Goal: Task Accomplishment & Management: Use online tool/utility

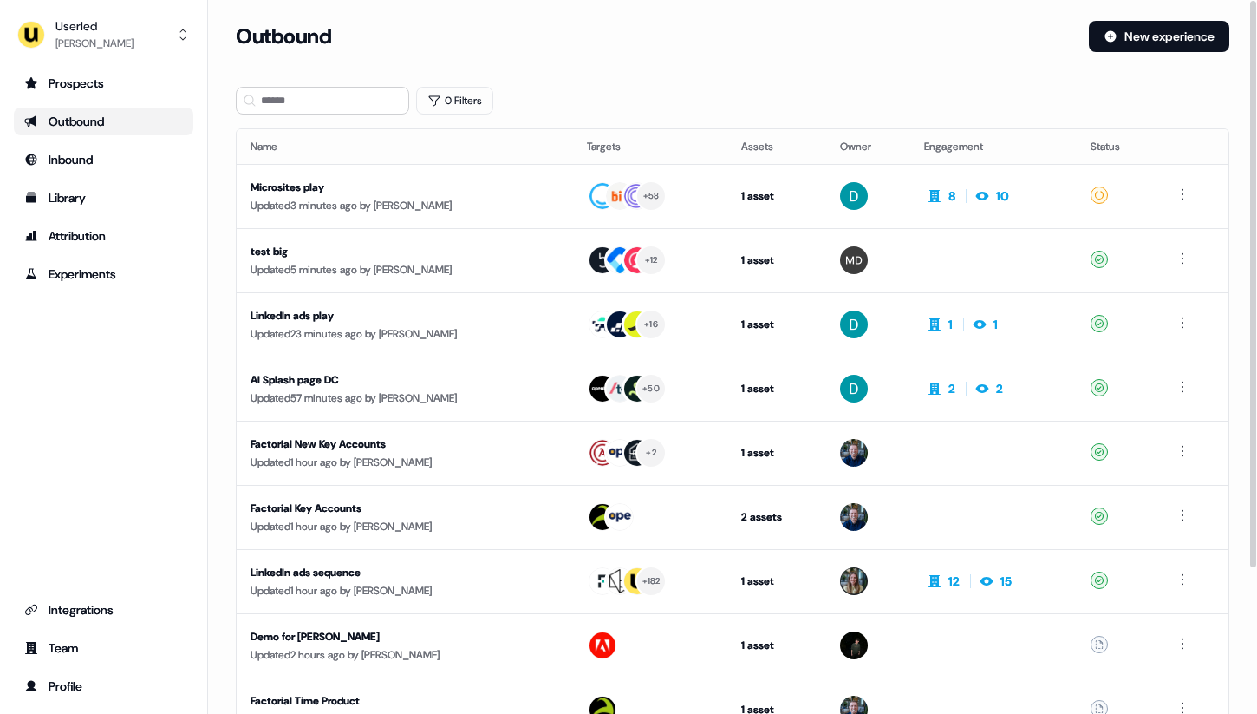
click at [486, 36] on div "Outbound" at bounding box center [655, 36] width 839 height 31
click at [1182, 49] on button "New experience" at bounding box center [1159, 36] width 140 height 31
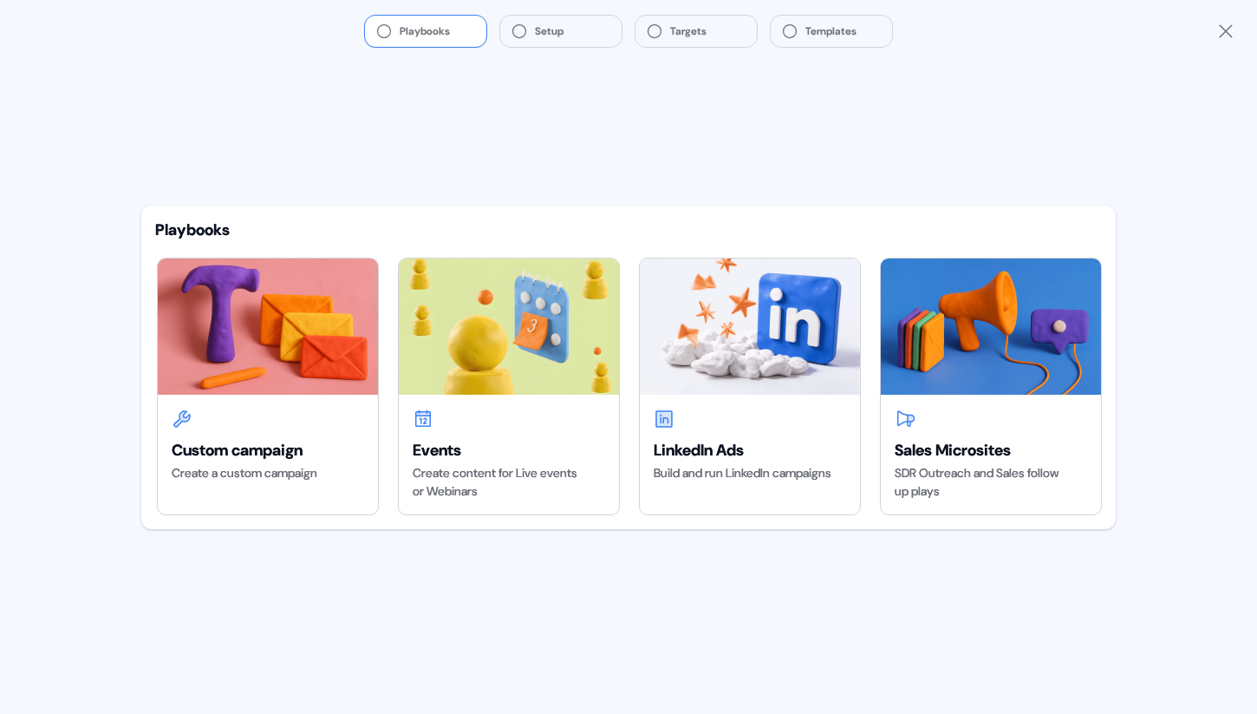
click at [1222, 31] on icon "Close" at bounding box center [1225, 31] width 21 height 21
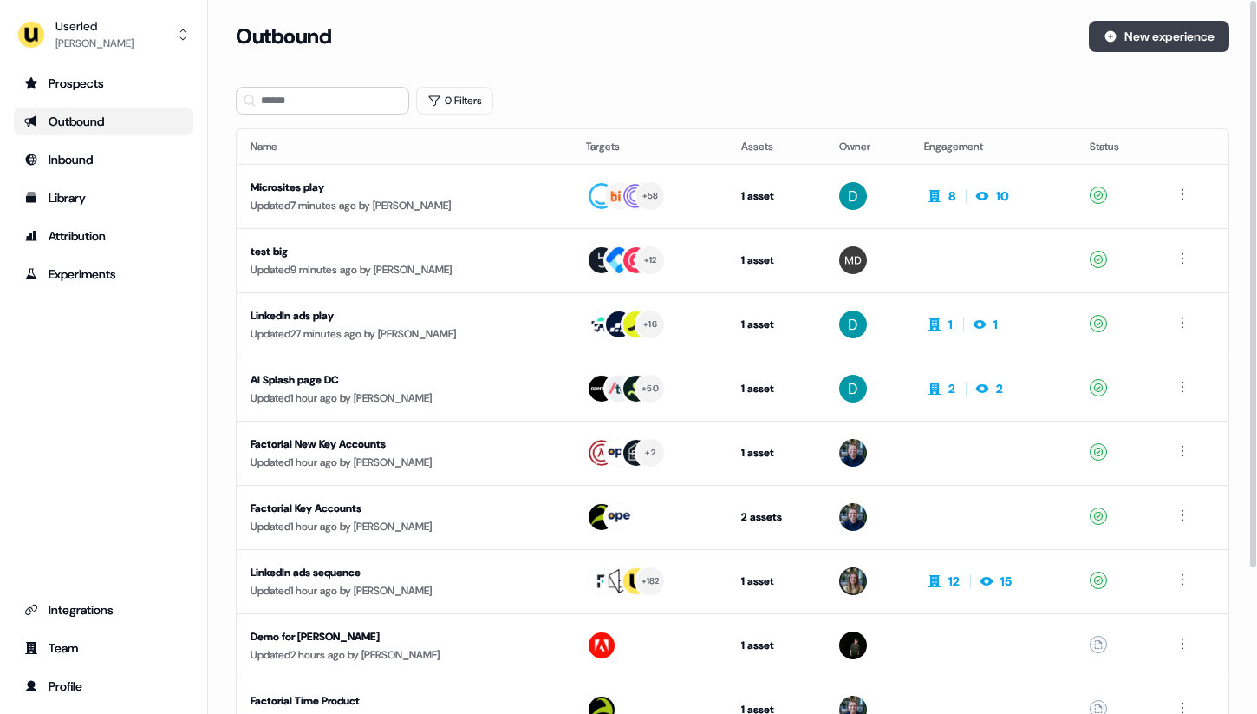
click at [1153, 36] on button "New experience" at bounding box center [1159, 36] width 140 height 31
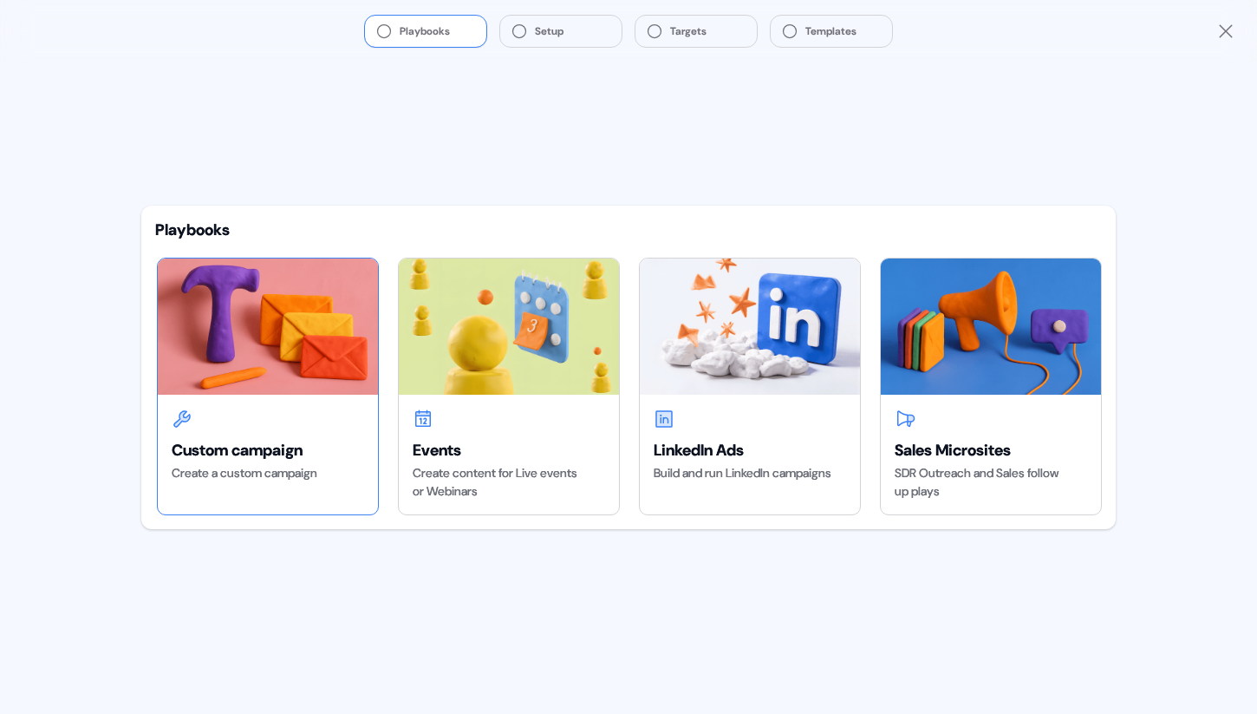
click at [316, 315] on img at bounding box center [268, 325] width 220 height 135
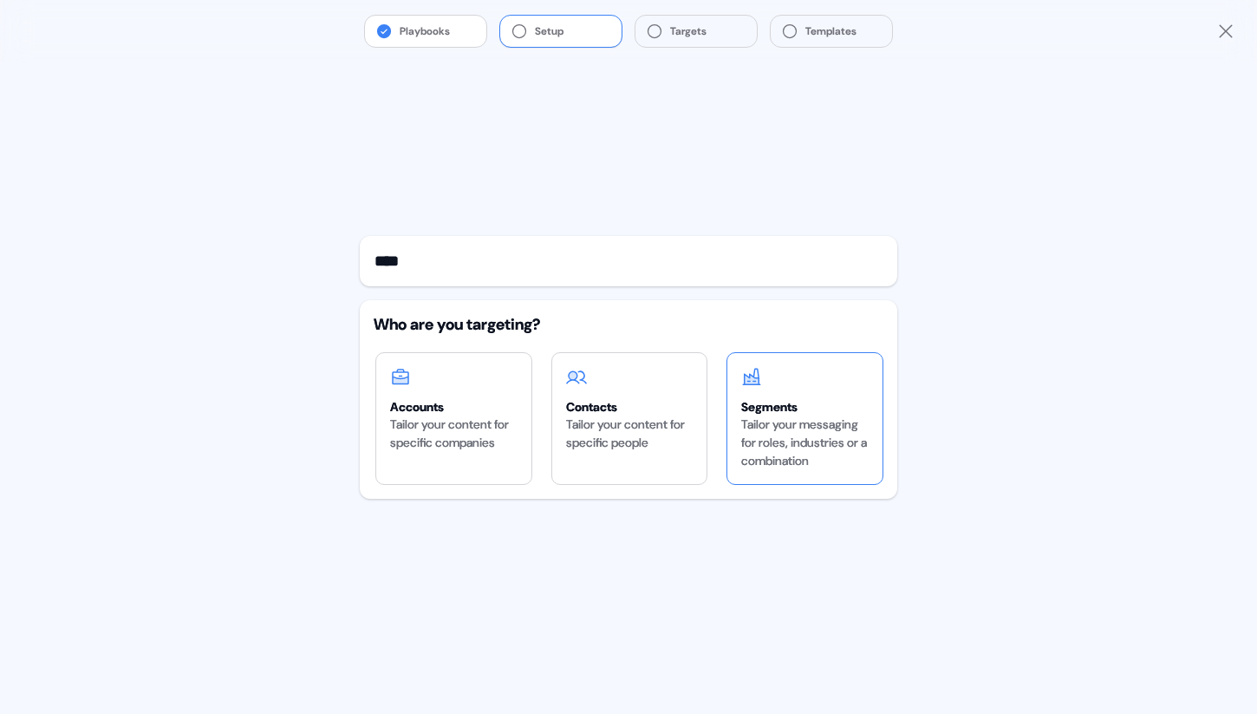
type input "****"
click at [805, 452] on div "Tailor your messaging for roles, industries or a combination" at bounding box center [804, 442] width 127 height 55
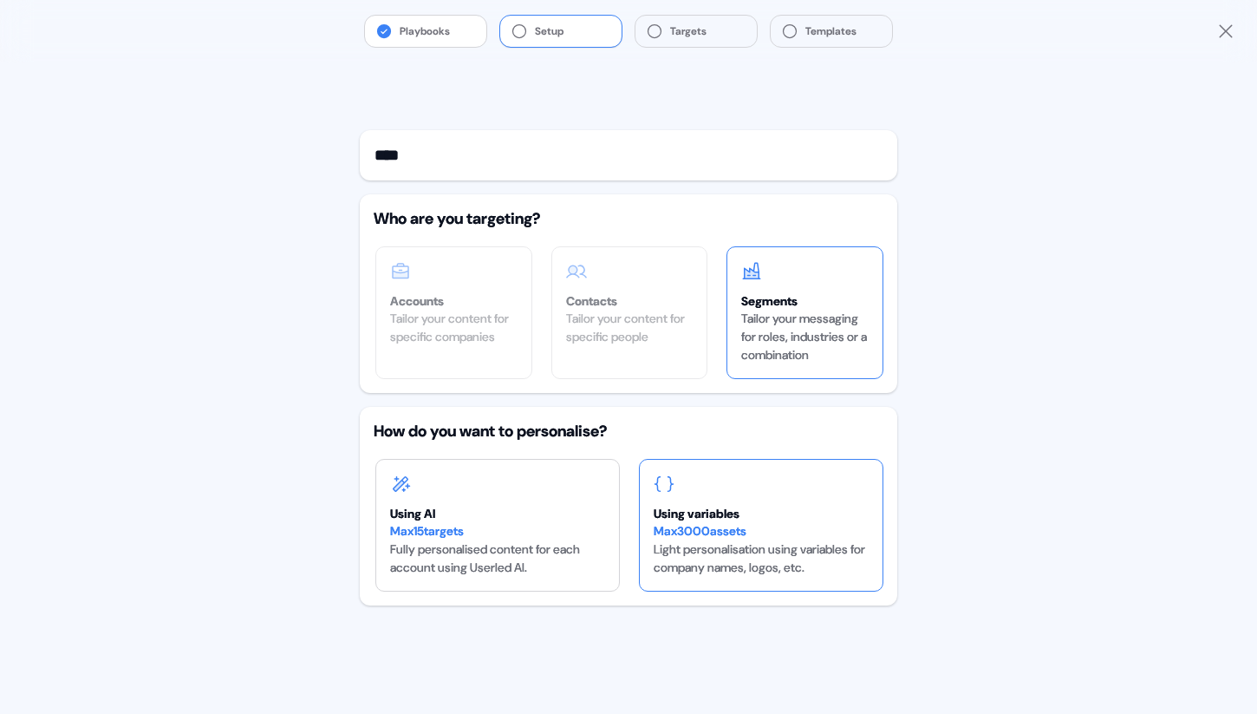
click at [761, 528] on div "Max 3000 assets" at bounding box center [761, 531] width 215 height 18
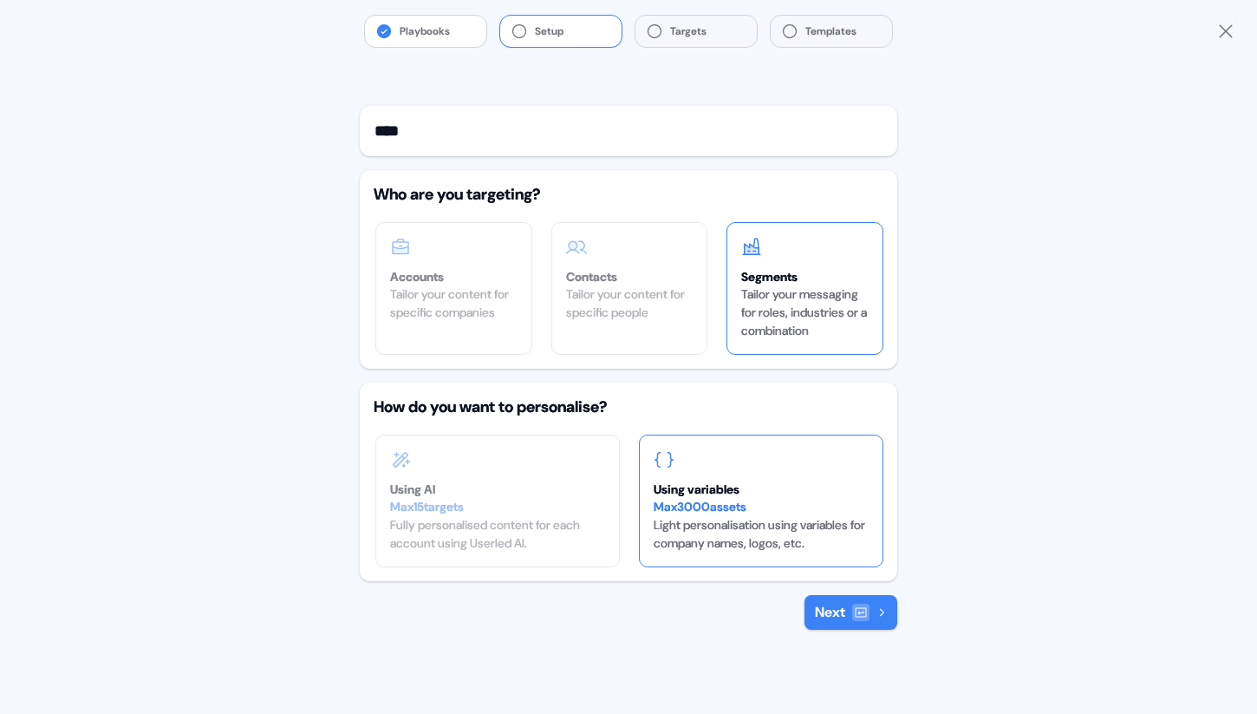
click at [864, 610] on icon at bounding box center [861, 612] width 14 height 14
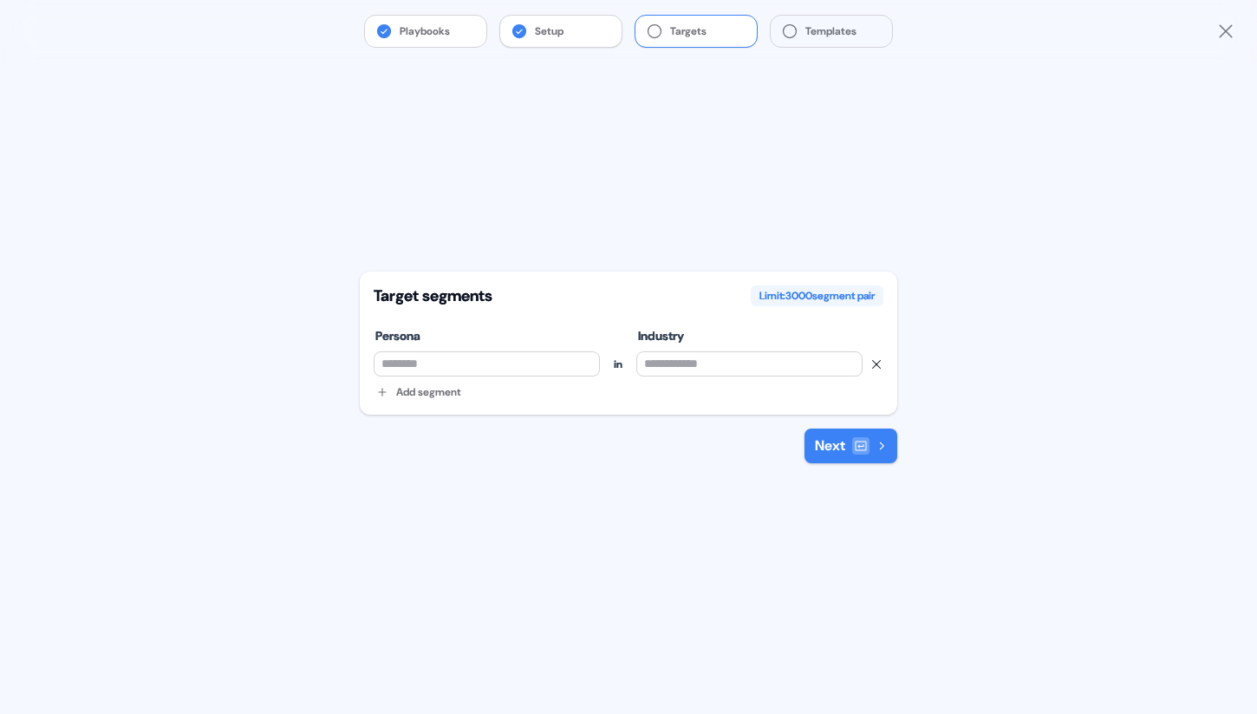
click at [593, 32] on button "Setup" at bounding box center [560, 31] width 121 height 31
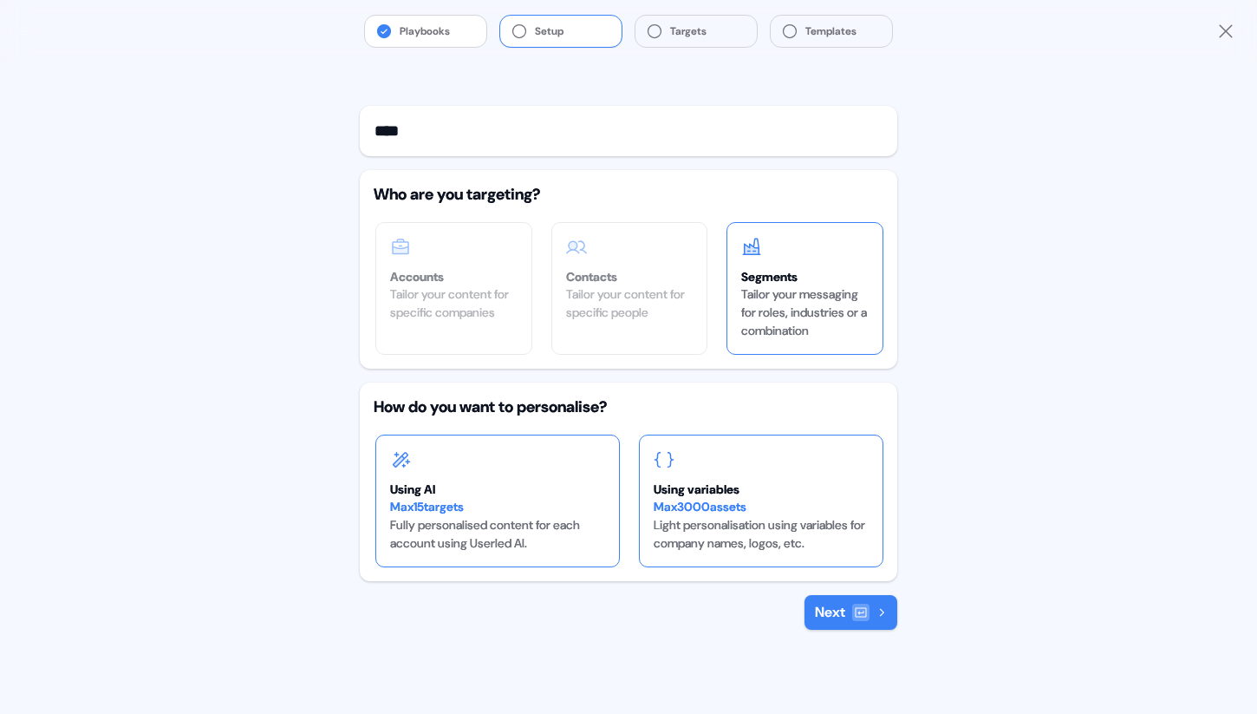
click at [531, 469] on div "Using AI Max 15 targets Fully personalised content for each account using Userl…" at bounding box center [497, 500] width 243 height 131
click at [836, 613] on button "Next" at bounding box center [851, 612] width 93 height 35
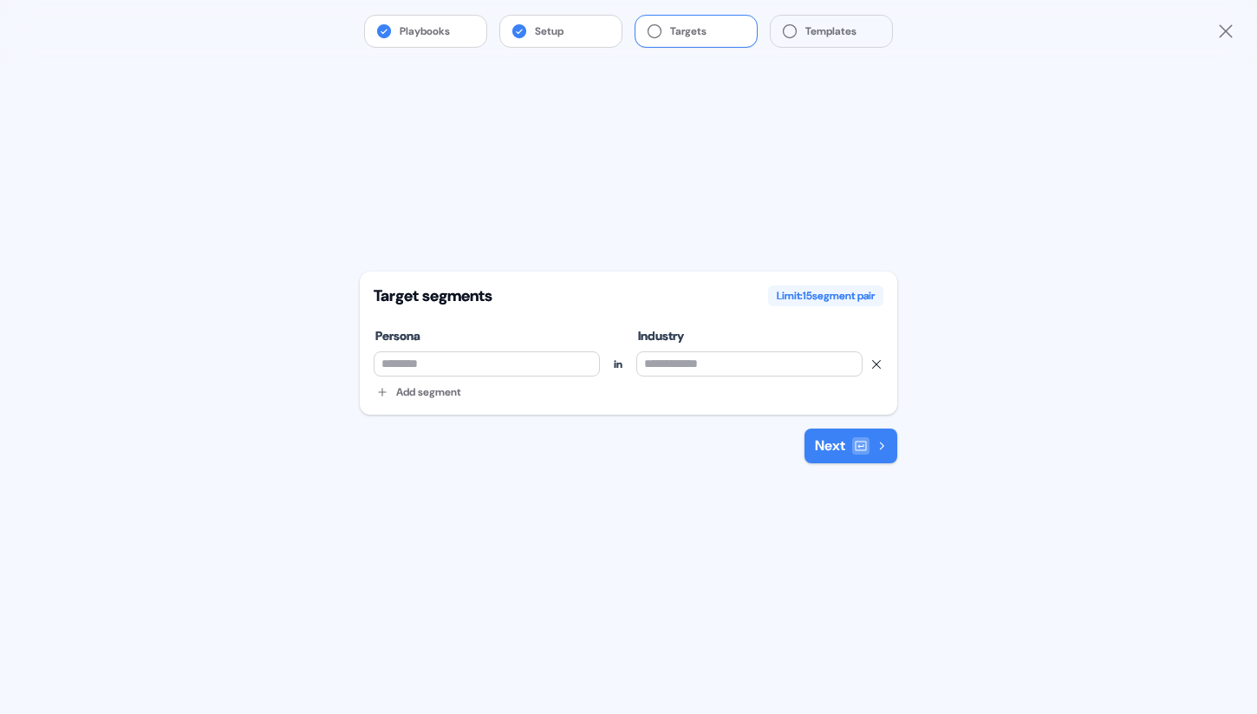
click at [539, 361] on input at bounding box center [487, 363] width 226 height 25
type input "*****"
click at [815, 457] on button "Next" at bounding box center [851, 445] width 93 height 35
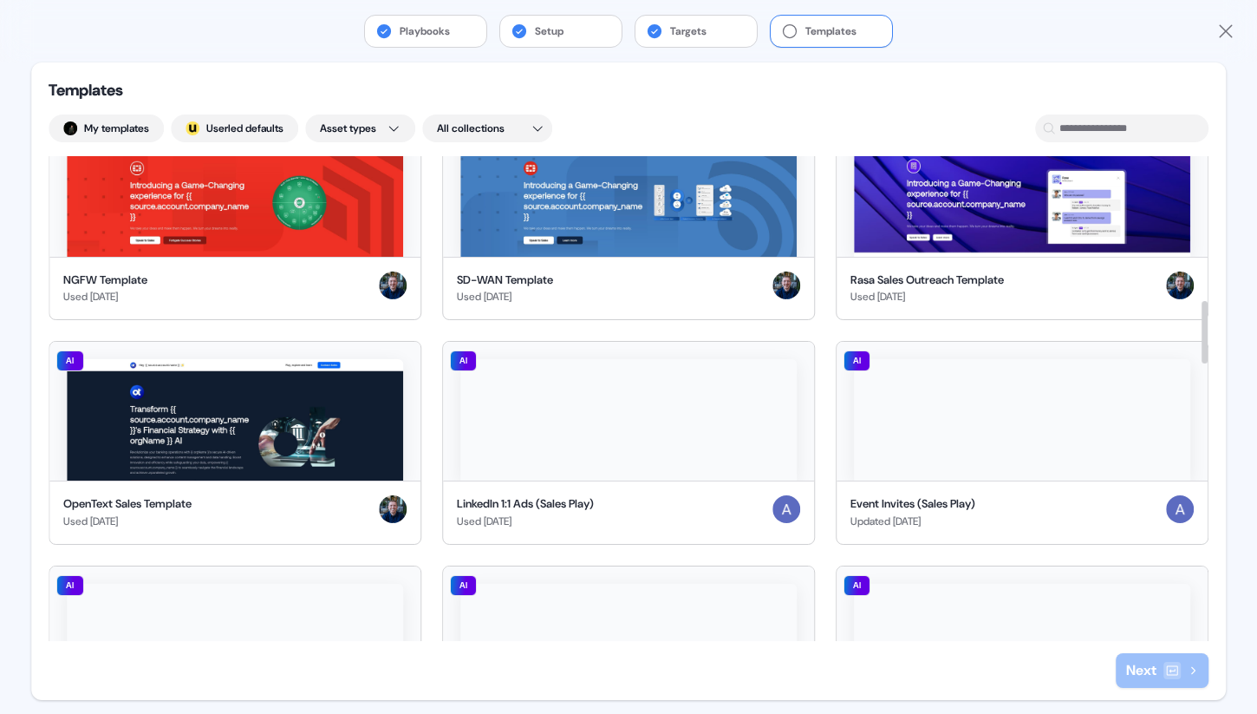
scroll to position [295, 0]
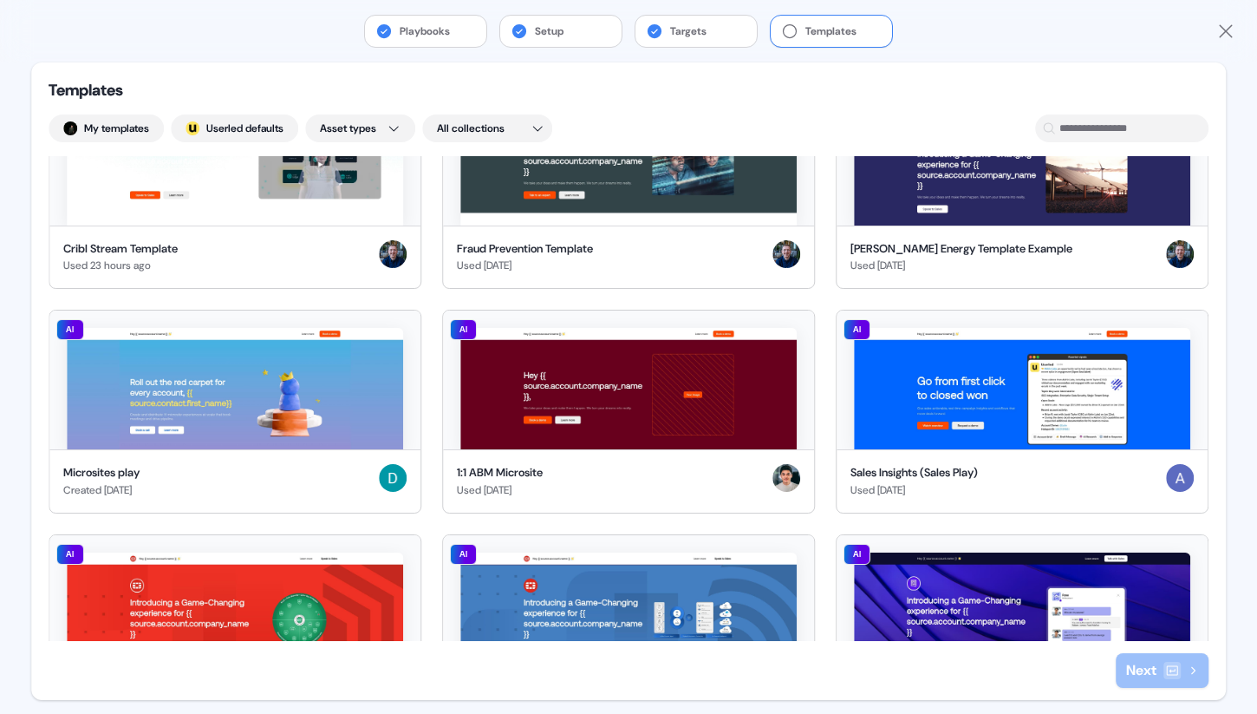
click at [556, 48] on div "Playbooks Setup Targets Templates" at bounding box center [628, 31] width 1257 height 62
click at [599, 36] on button "Setup" at bounding box center [560, 31] width 121 height 31
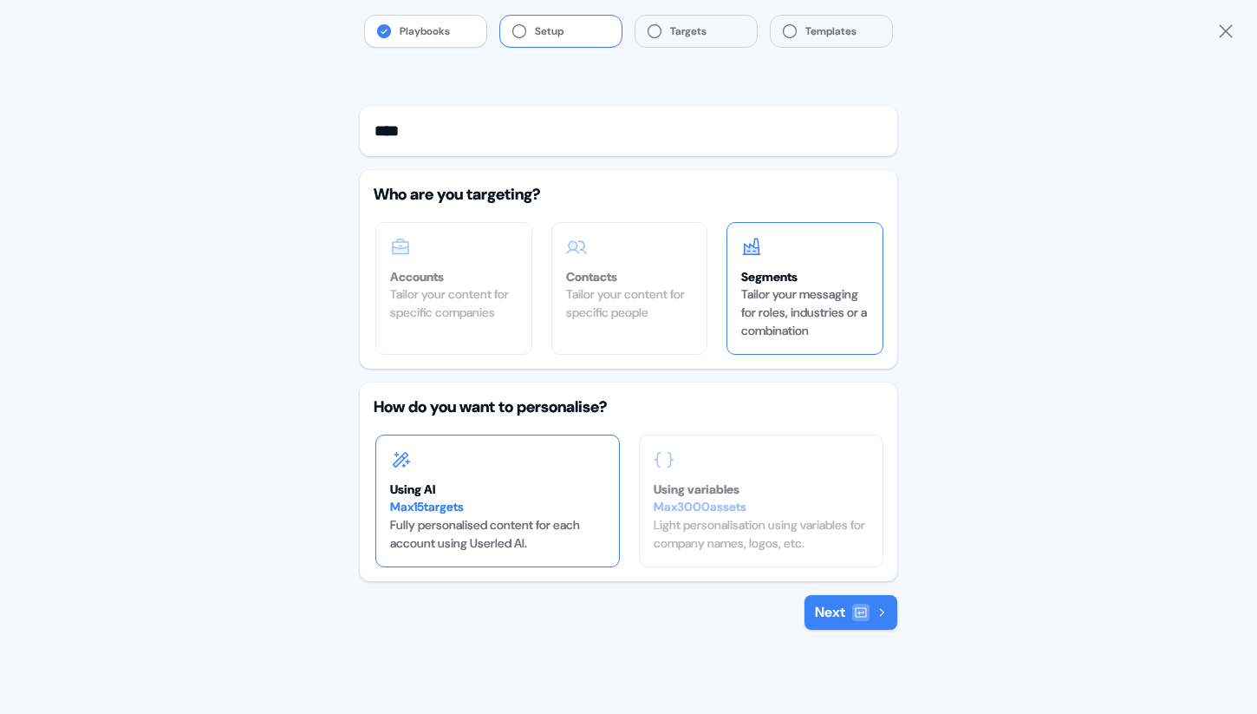
click at [481, 27] on button "Playbooks" at bounding box center [425, 31] width 121 height 31
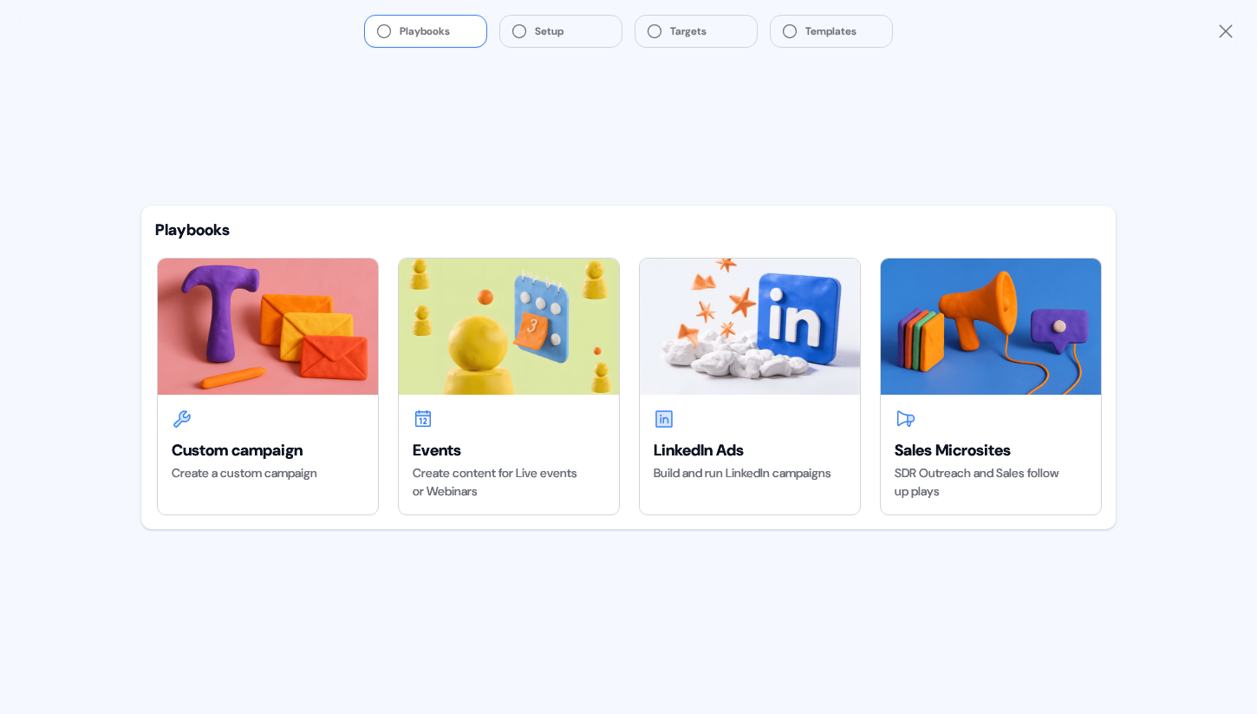
click at [1231, 24] on icon "Close" at bounding box center [1225, 31] width 21 height 21
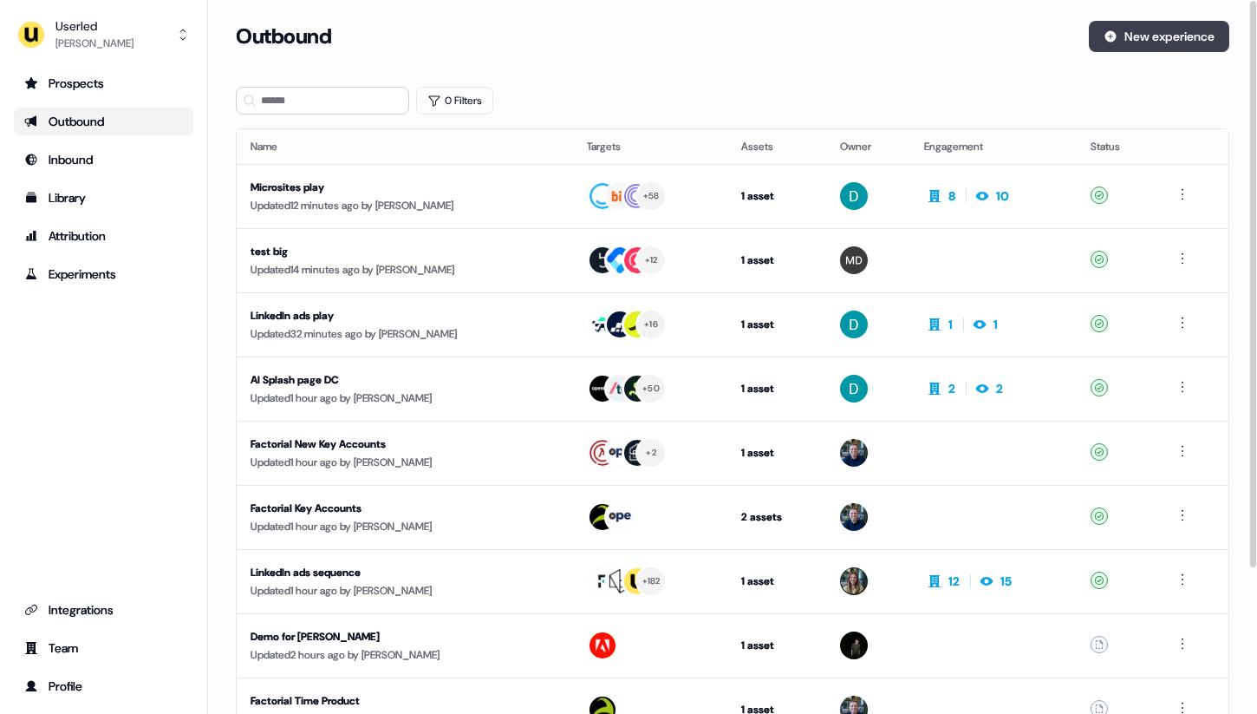
click at [1138, 47] on button "New experience" at bounding box center [1159, 36] width 140 height 31
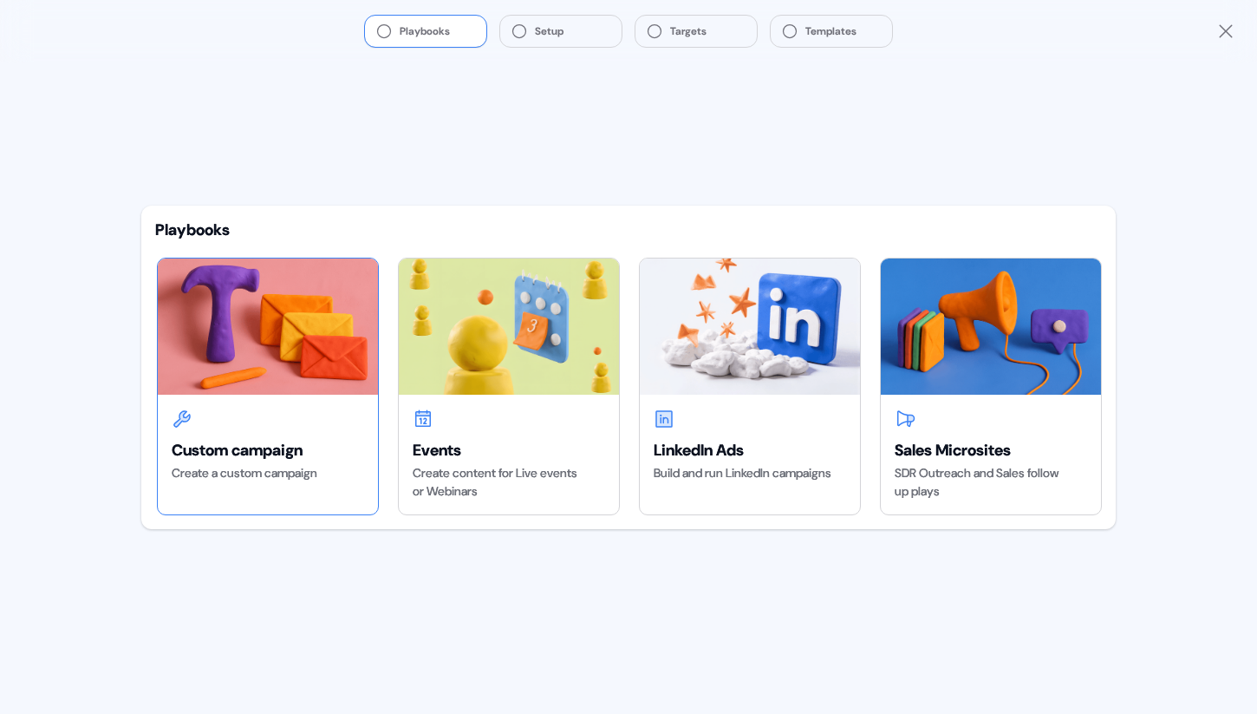
click at [283, 332] on img at bounding box center [268, 325] width 220 height 135
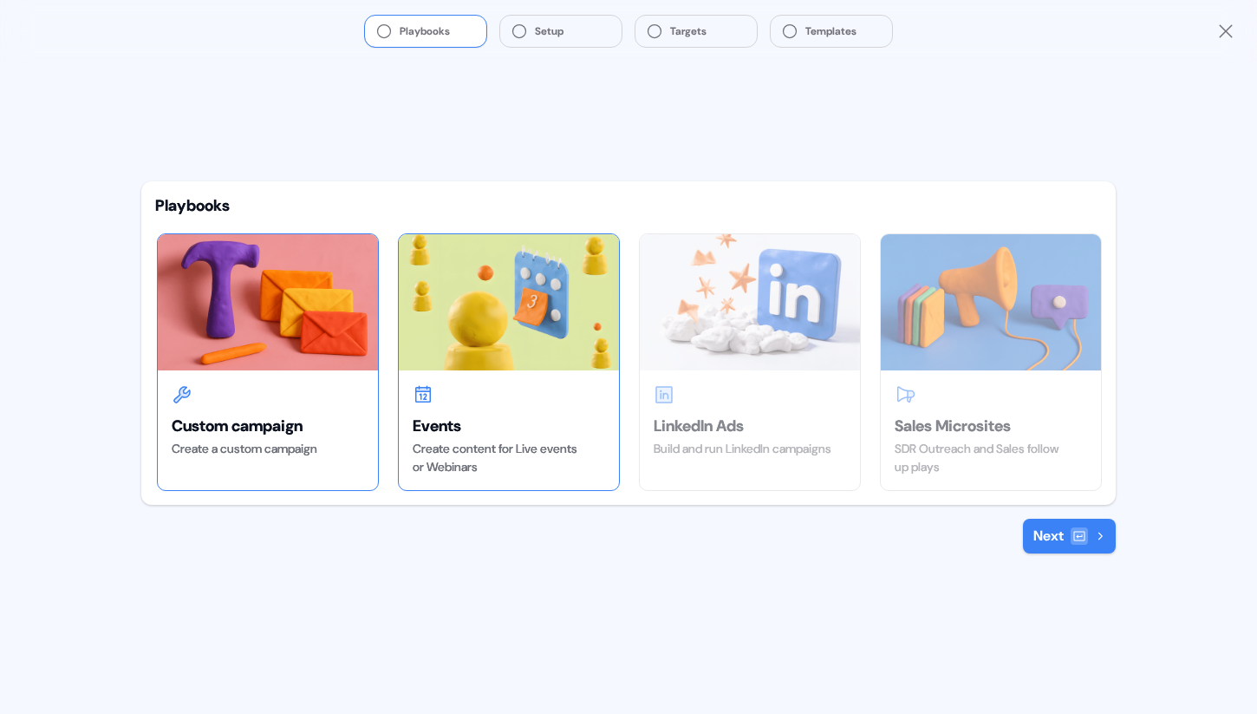
click at [448, 387] on div "Events Create content for Live events or Webinars" at bounding box center [509, 430] width 220 height 120
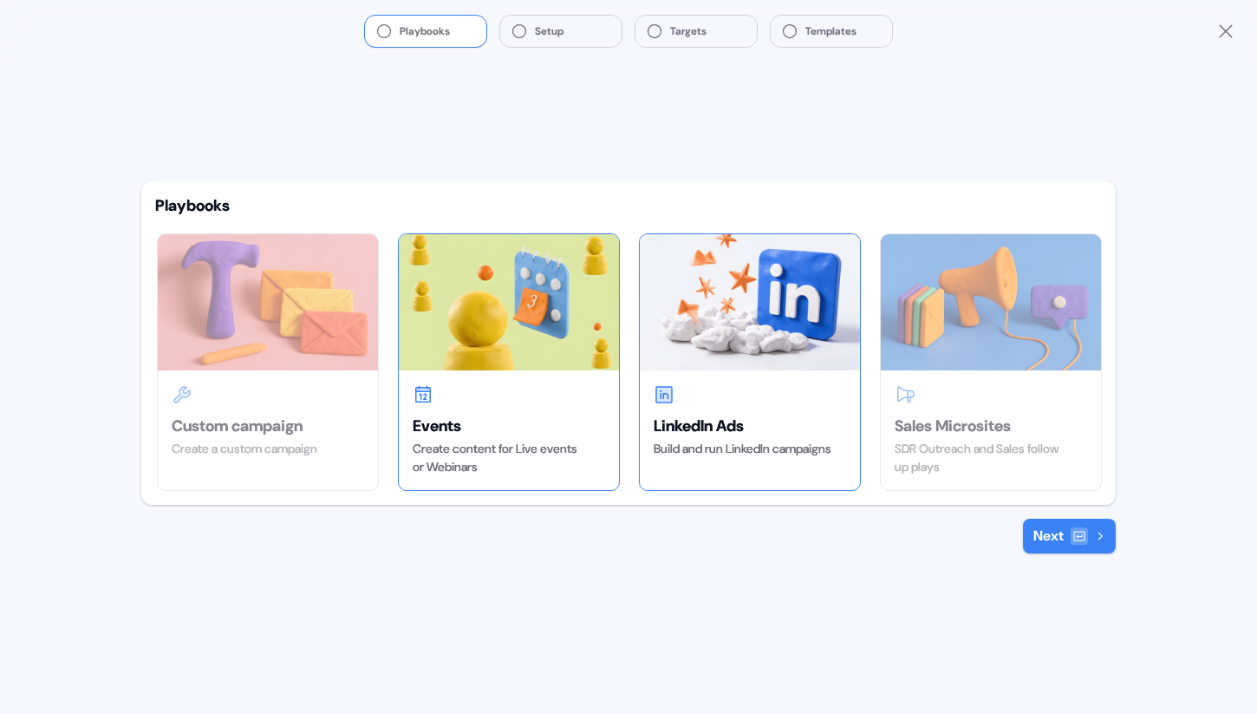
click at [730, 365] on img at bounding box center [750, 301] width 220 height 135
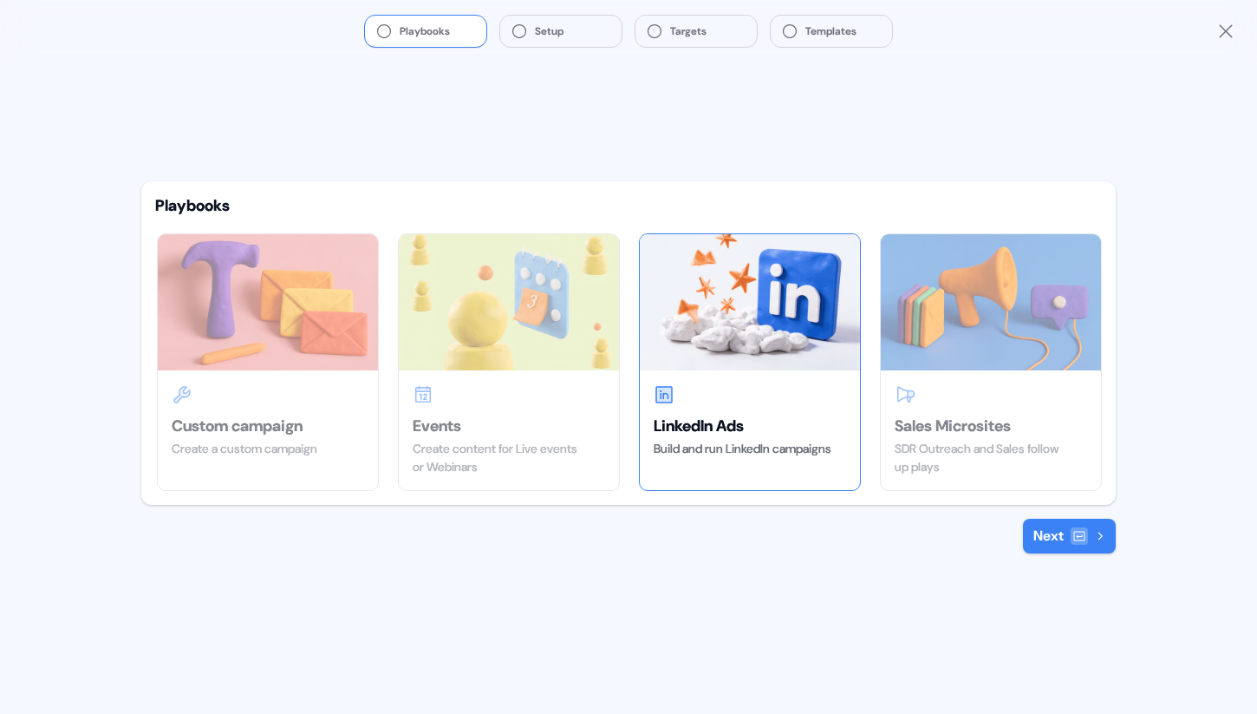
click at [1050, 547] on button "Next" at bounding box center [1069, 535] width 93 height 35
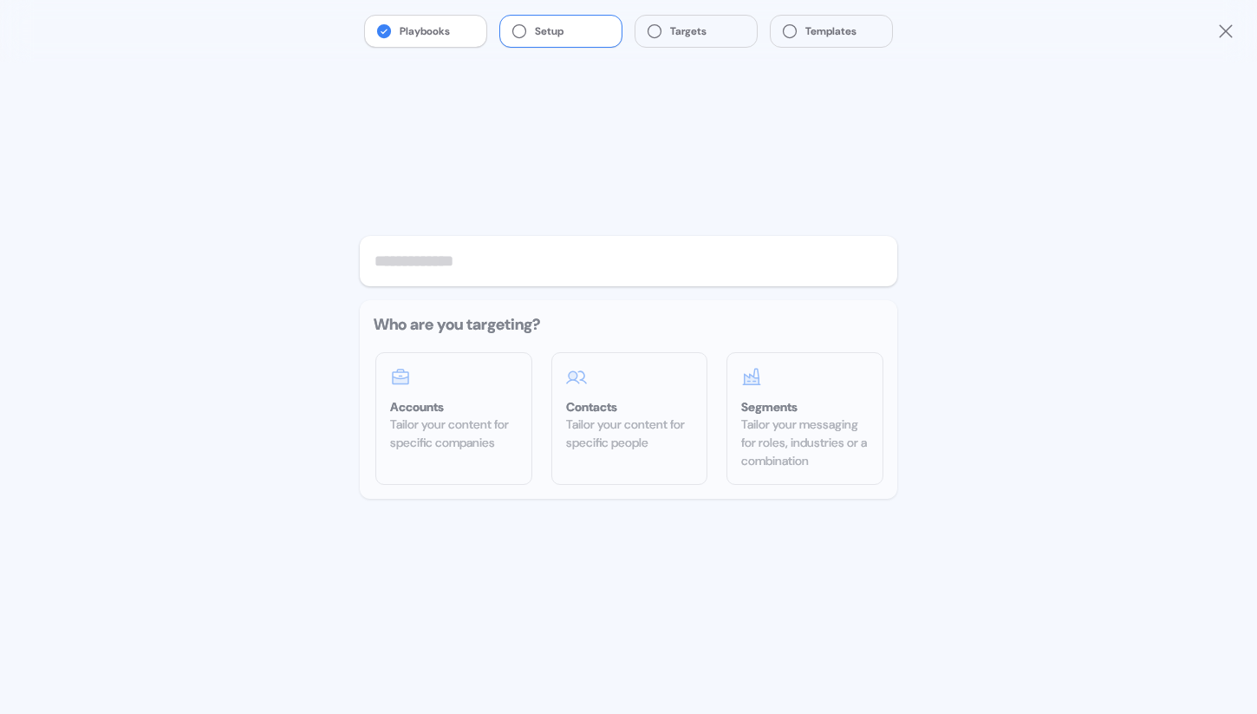
click at [433, 37] on button "Playbooks" at bounding box center [425, 31] width 121 height 31
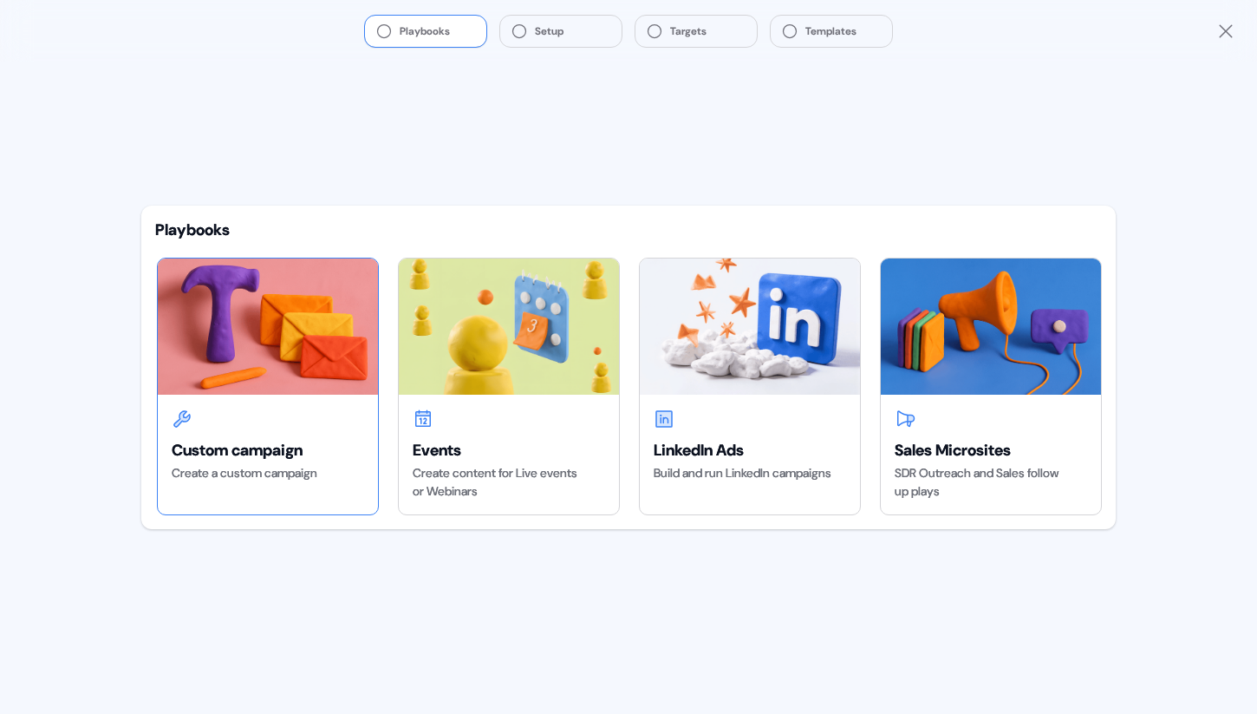
click at [275, 352] on img at bounding box center [268, 325] width 220 height 135
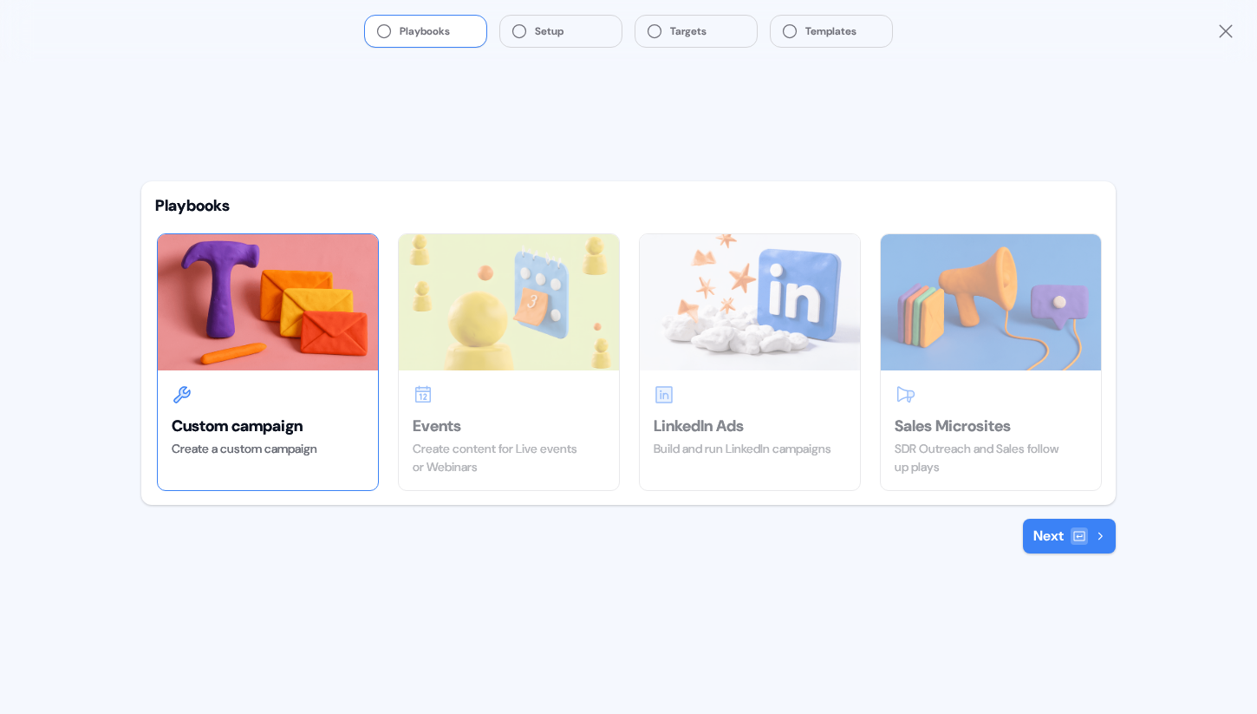
click at [1069, 539] on button "Next" at bounding box center [1069, 535] width 93 height 35
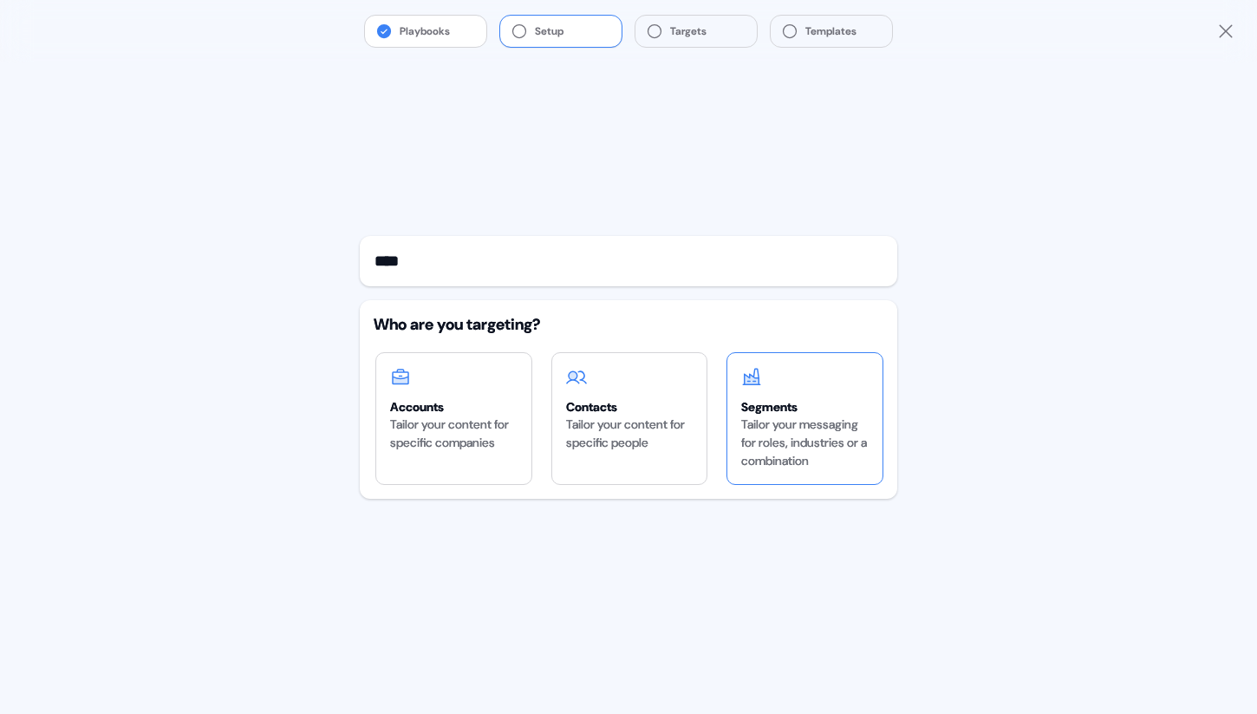
type input "****"
click at [824, 420] on div "Tailor your messaging for roles, industries or a combination" at bounding box center [804, 442] width 127 height 55
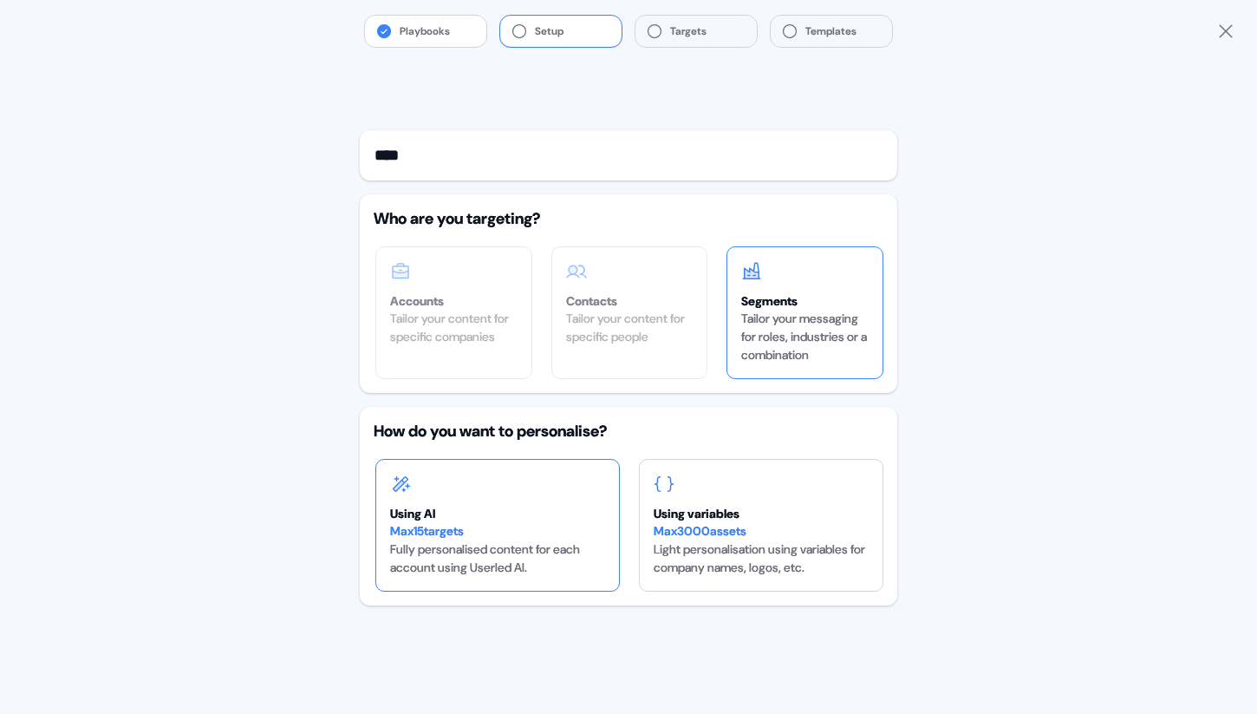
click at [539, 491] on div "Using AI Max 15 targets Fully personalised content for each account using Userl…" at bounding box center [497, 524] width 243 height 131
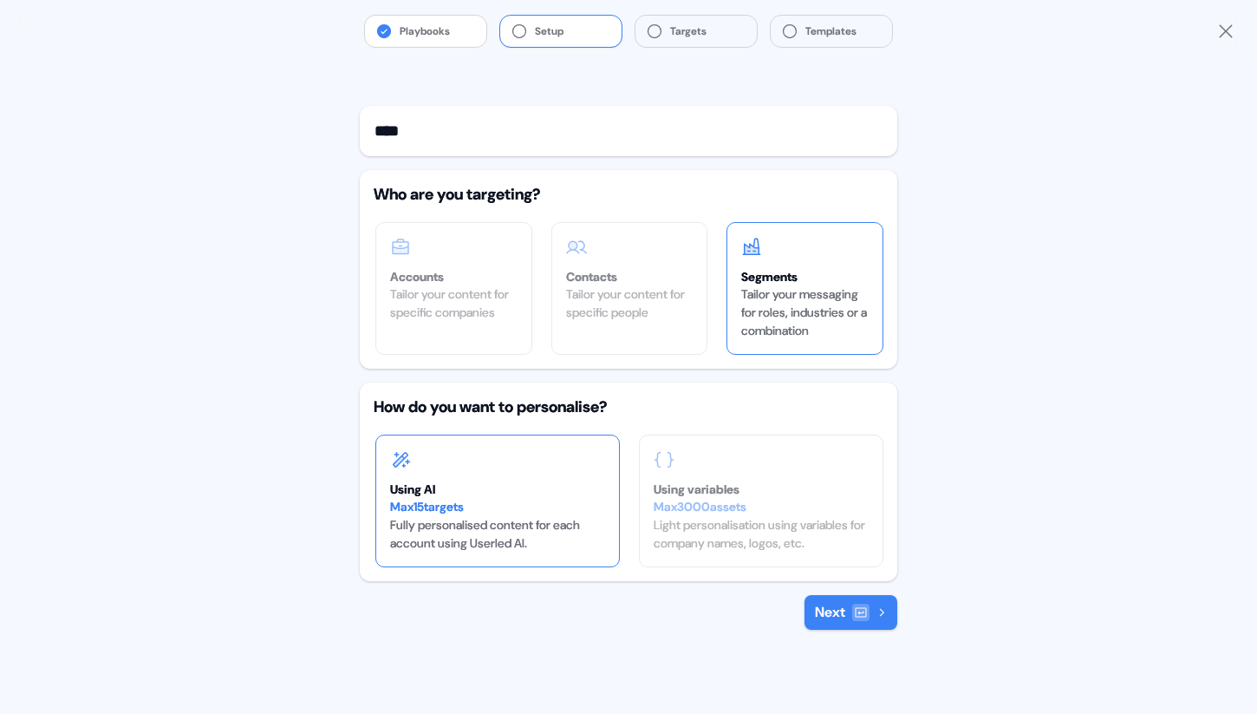
click at [886, 610] on icon at bounding box center [882, 612] width 10 height 10
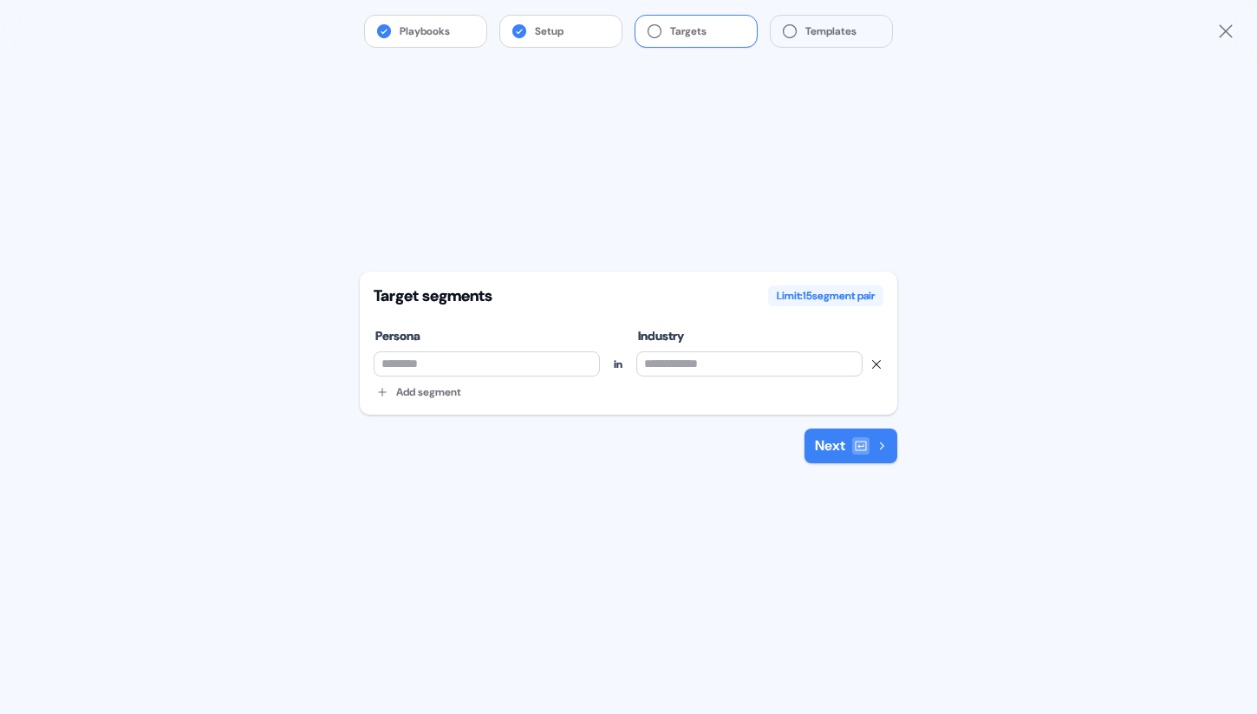
click at [775, 368] on input at bounding box center [749, 363] width 226 height 25
type input "*********"
click at [439, 394] on button "Add segment" at bounding box center [419, 391] width 84 height 17
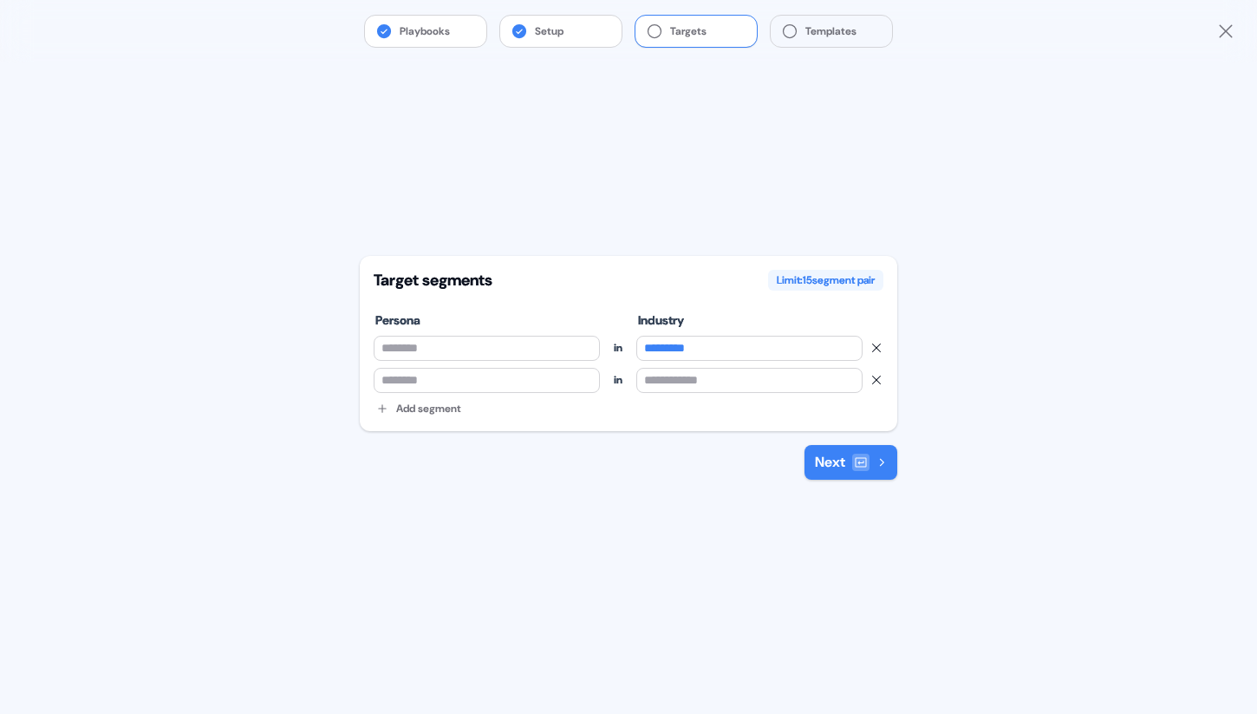
click at [500, 380] on input at bounding box center [487, 380] width 226 height 25
type input "***"
click at [444, 410] on button "Add segment" at bounding box center [419, 408] width 84 height 17
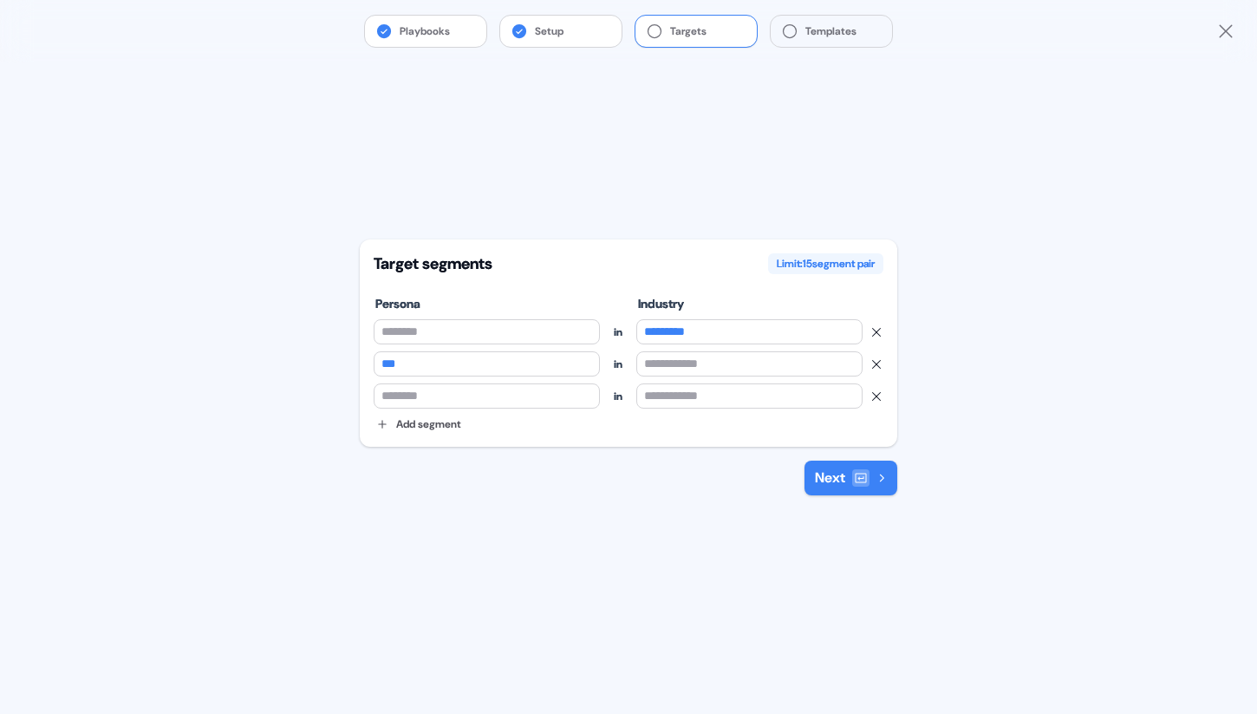
click at [444, 408] on input at bounding box center [487, 395] width 226 height 25
click at [850, 485] on button "Next" at bounding box center [851, 477] width 93 height 35
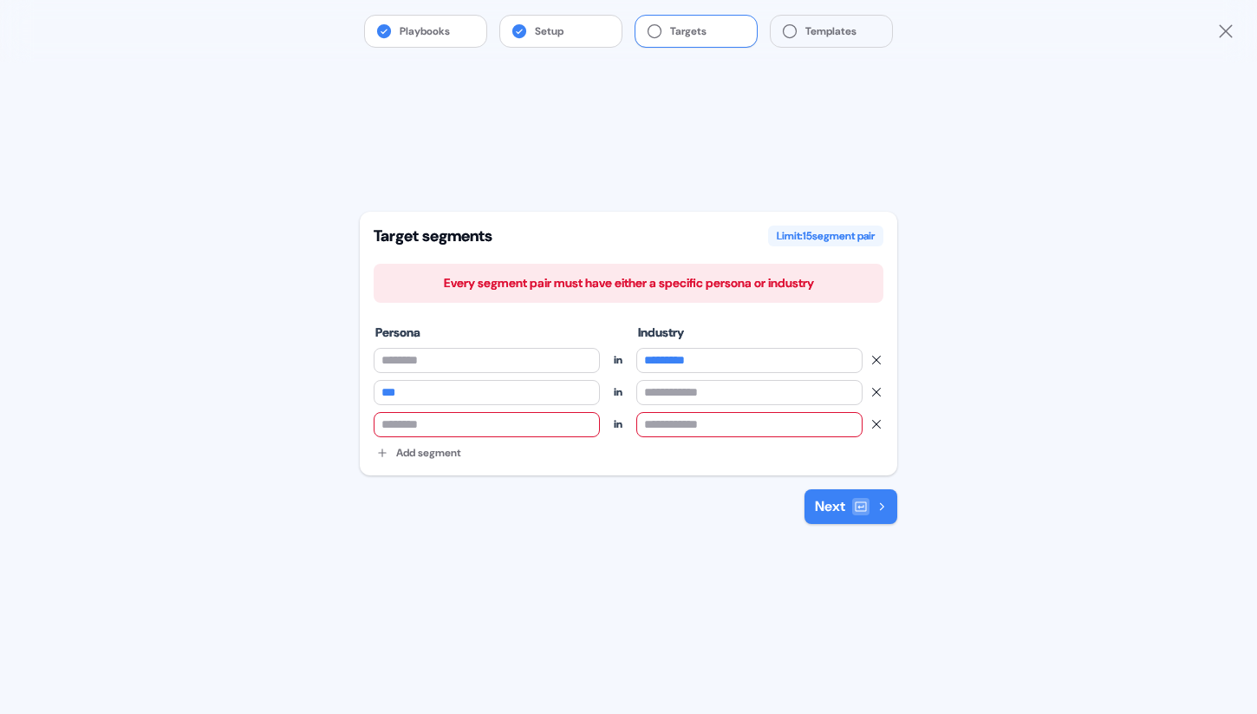
click at [879, 427] on icon "button" at bounding box center [877, 424] width 14 height 14
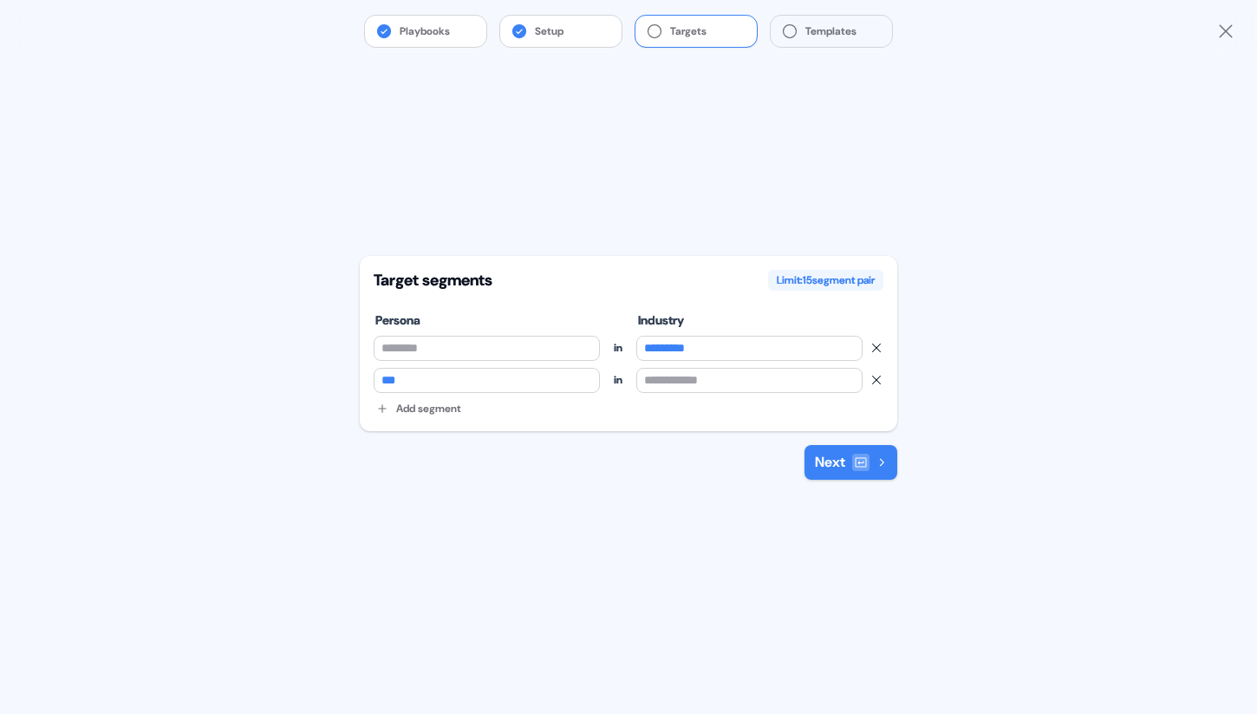
click at [857, 471] on div "submit" at bounding box center [860, 461] width 17 height 17
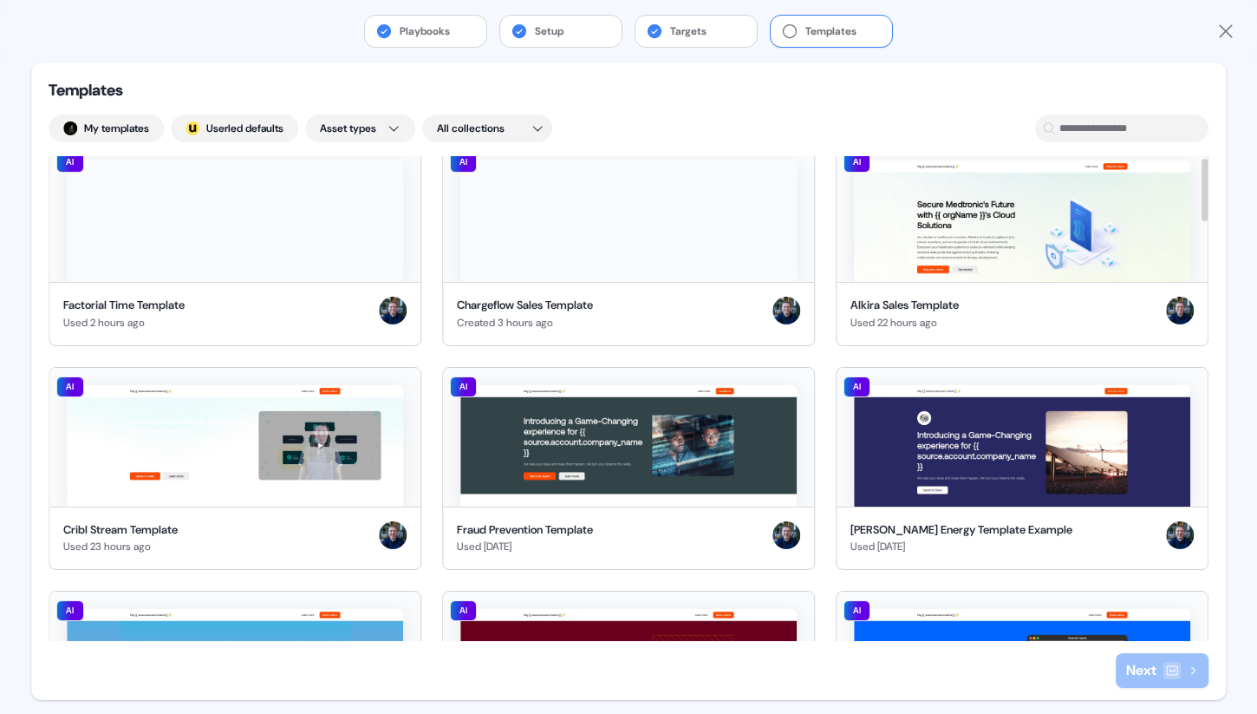
scroll to position [12, 0]
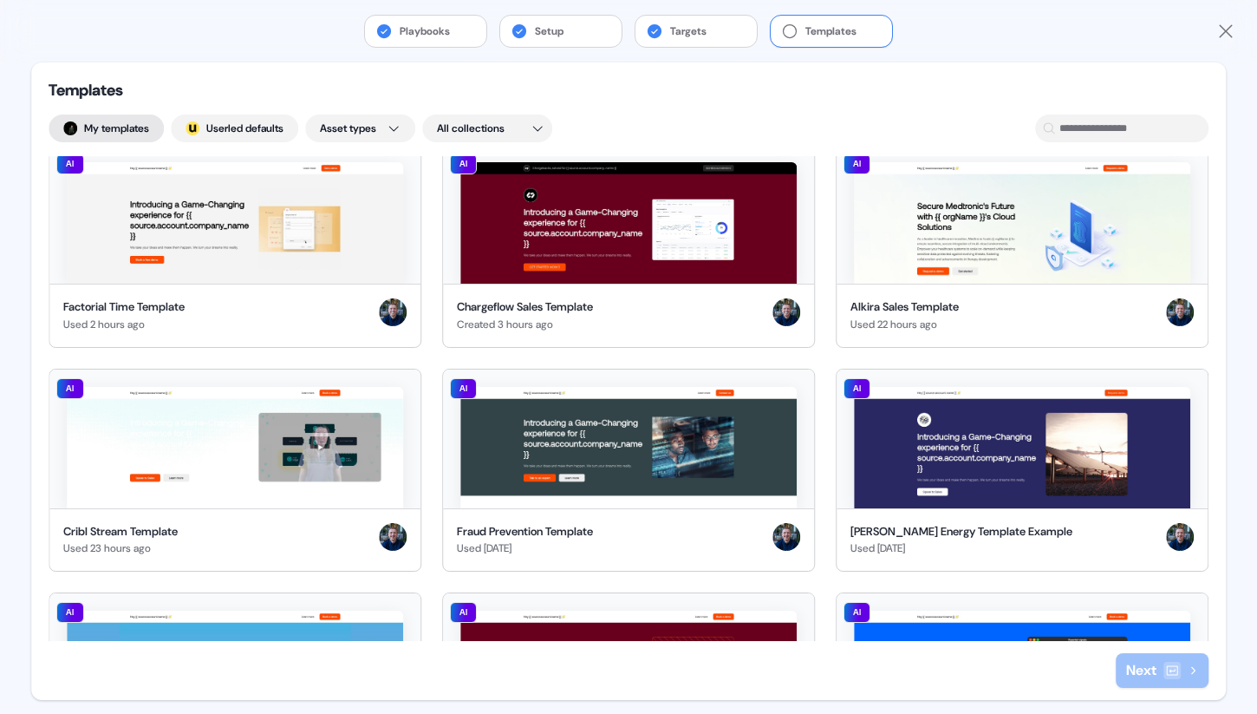
click at [99, 122] on button "My templates" at bounding box center [106, 128] width 115 height 28
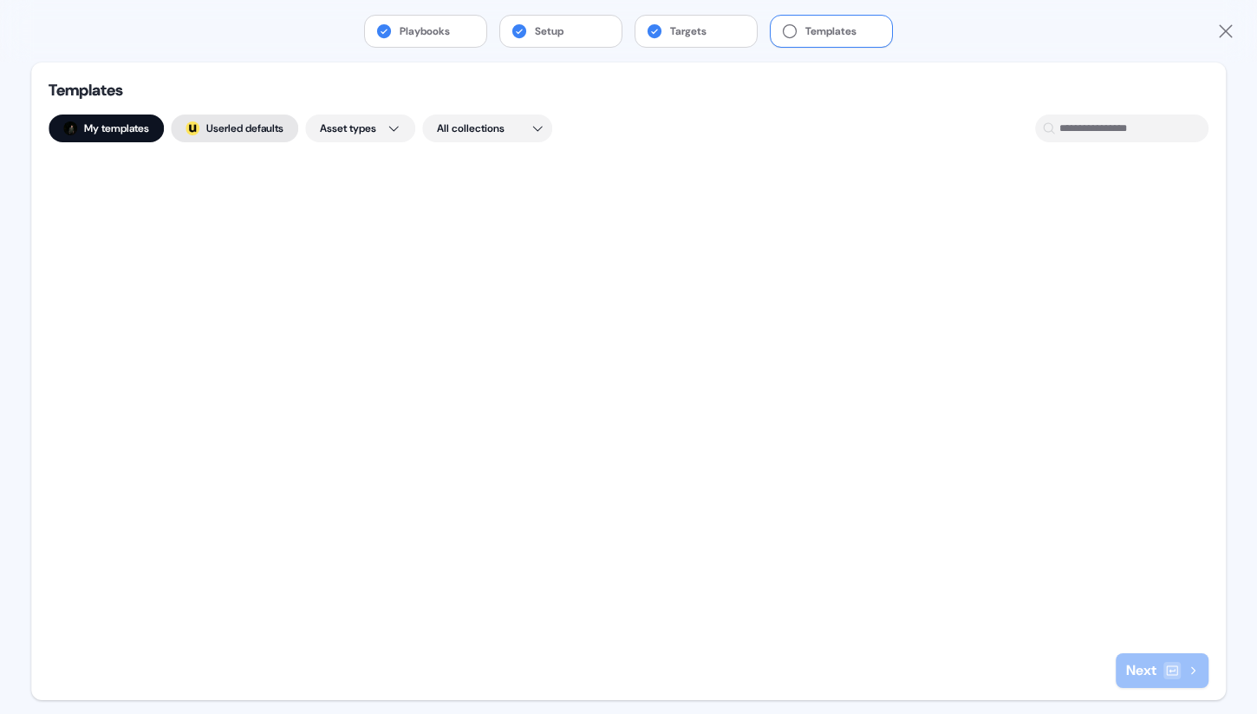
click at [240, 134] on button "; Userled defaults" at bounding box center [234, 128] width 127 height 28
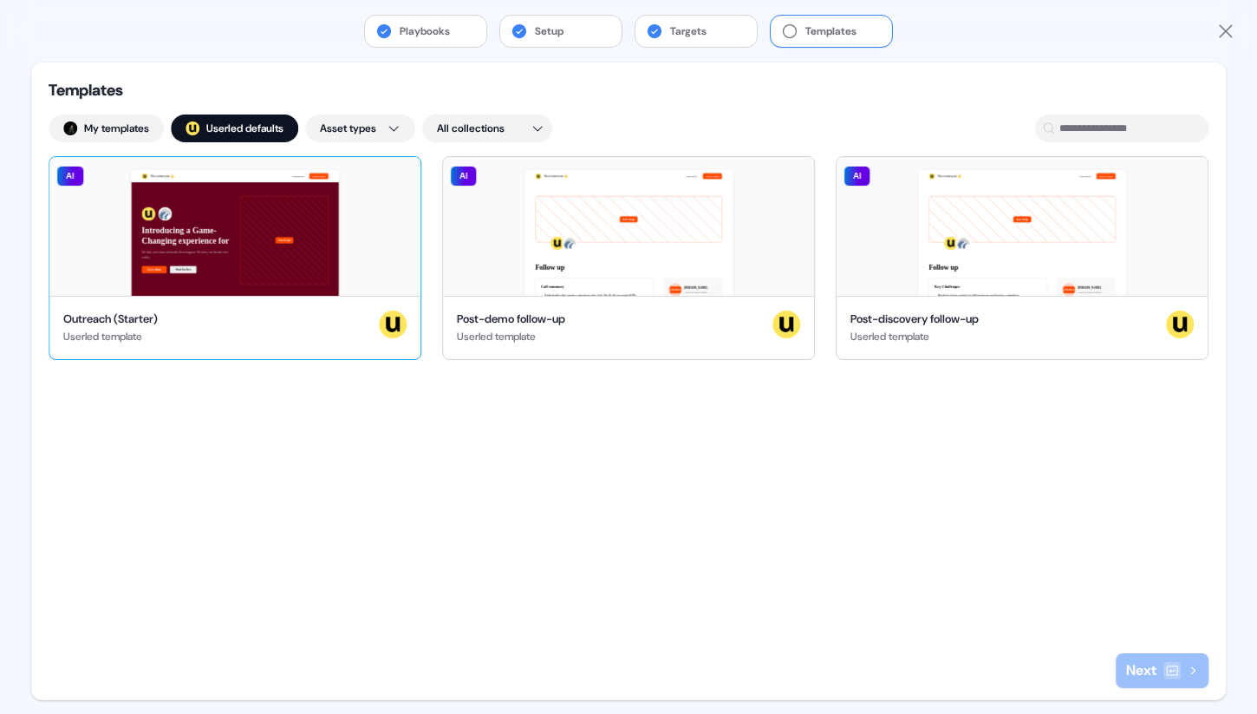
click at [343, 306] on div "Outreach (Starter) Userled template" at bounding box center [234, 327] width 371 height 63
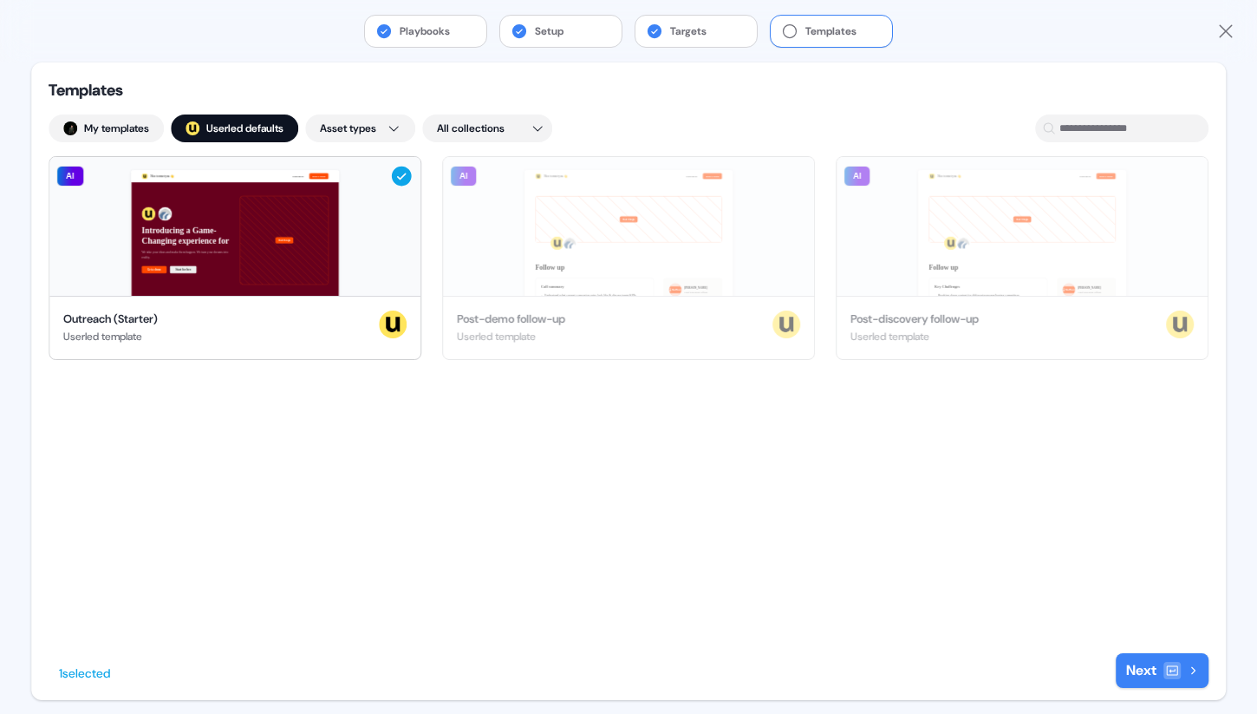
click at [1167, 676] on icon at bounding box center [1172, 670] width 14 height 14
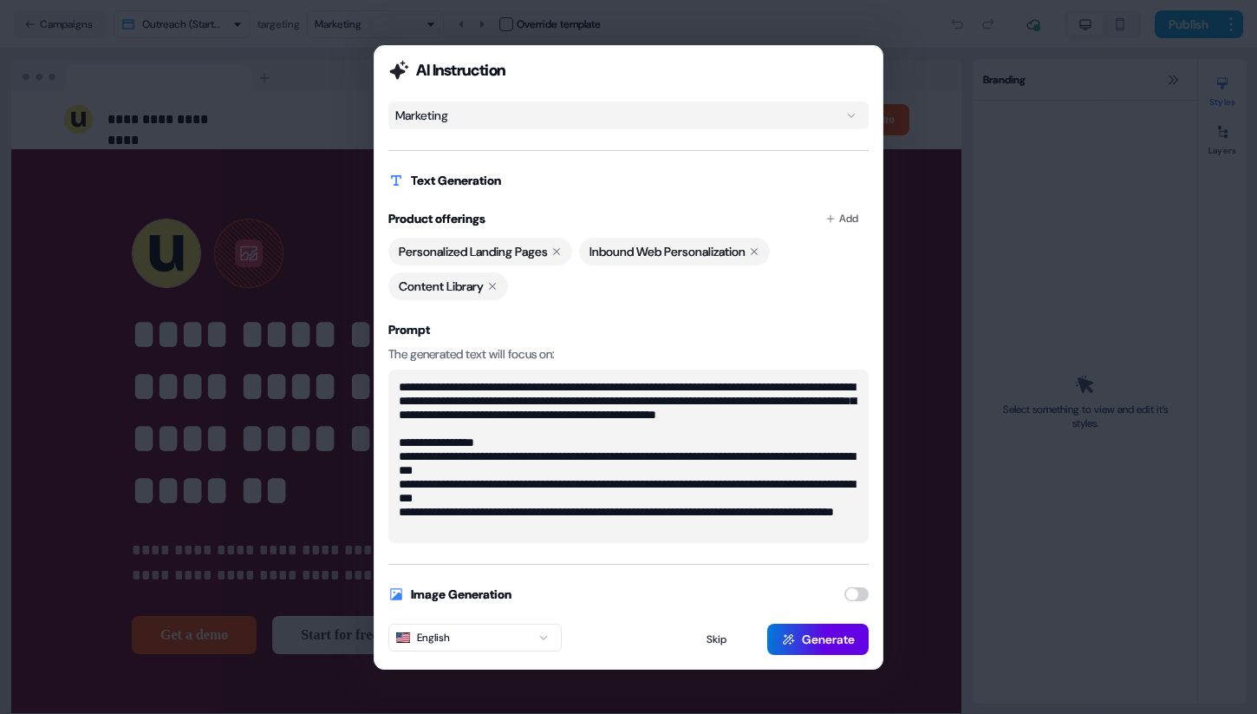
click at [802, 108] on div "**********" at bounding box center [628, 357] width 1257 height 714
click at [628, 114] on div "**********" at bounding box center [628, 357] width 1257 height 714
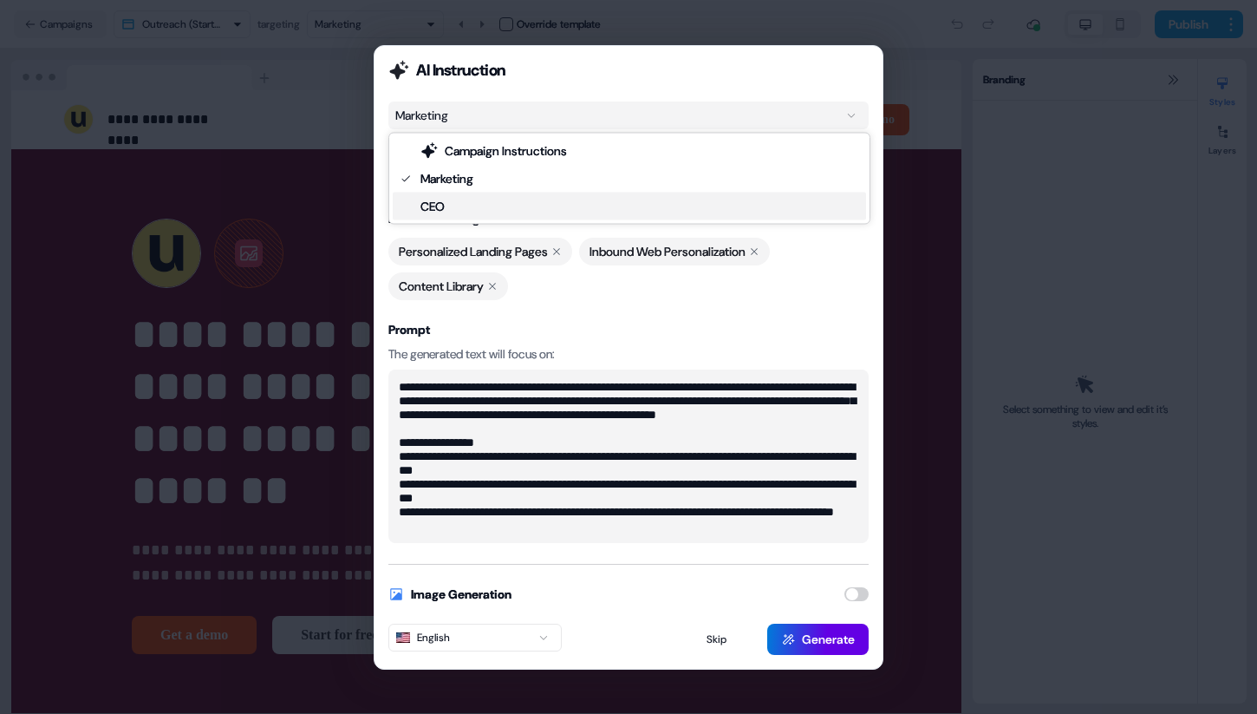
type textarea "**********"
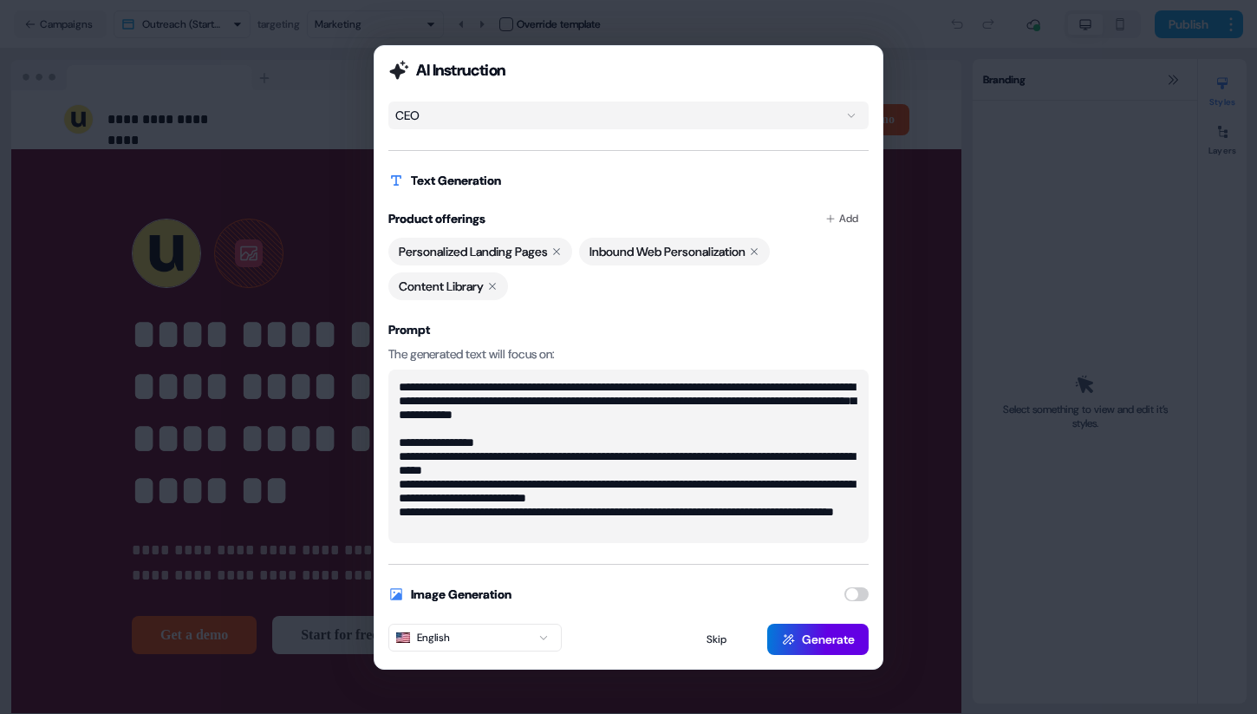
click at [678, 112] on div "**********" at bounding box center [628, 357] width 1257 height 714
click at [670, 102] on div "**********" at bounding box center [628, 357] width 1257 height 714
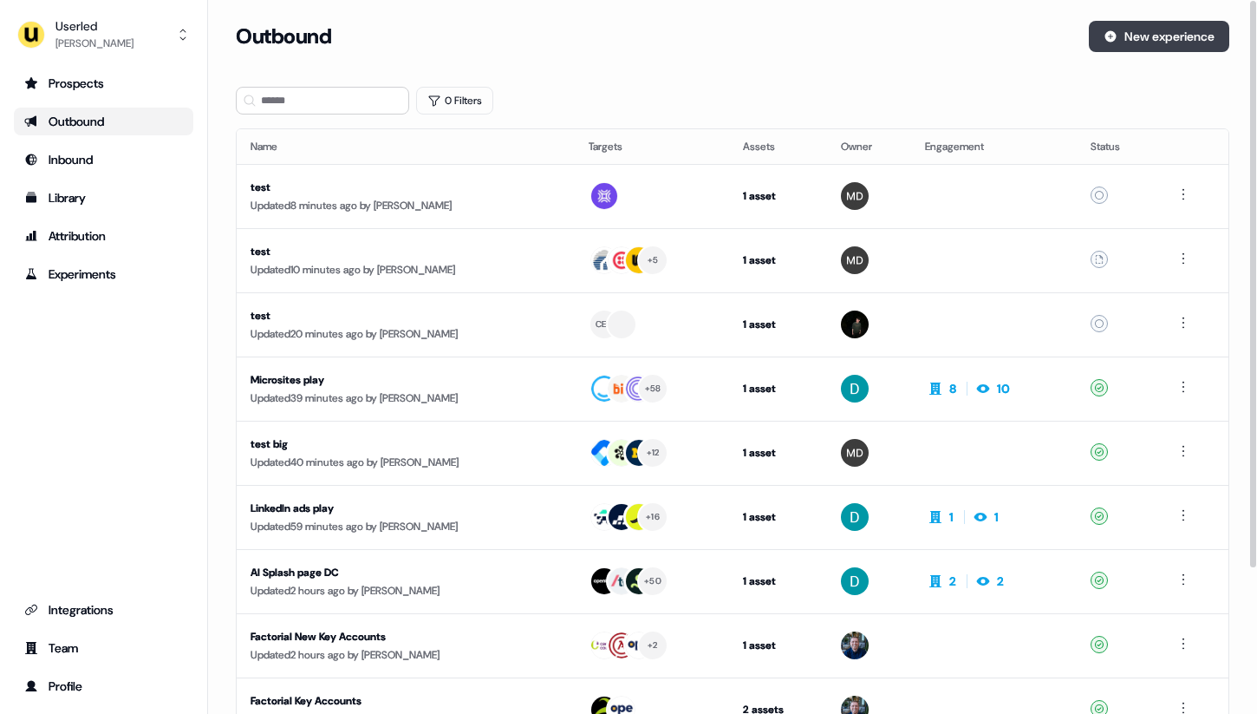
click at [1206, 44] on button "New experience" at bounding box center [1159, 36] width 140 height 31
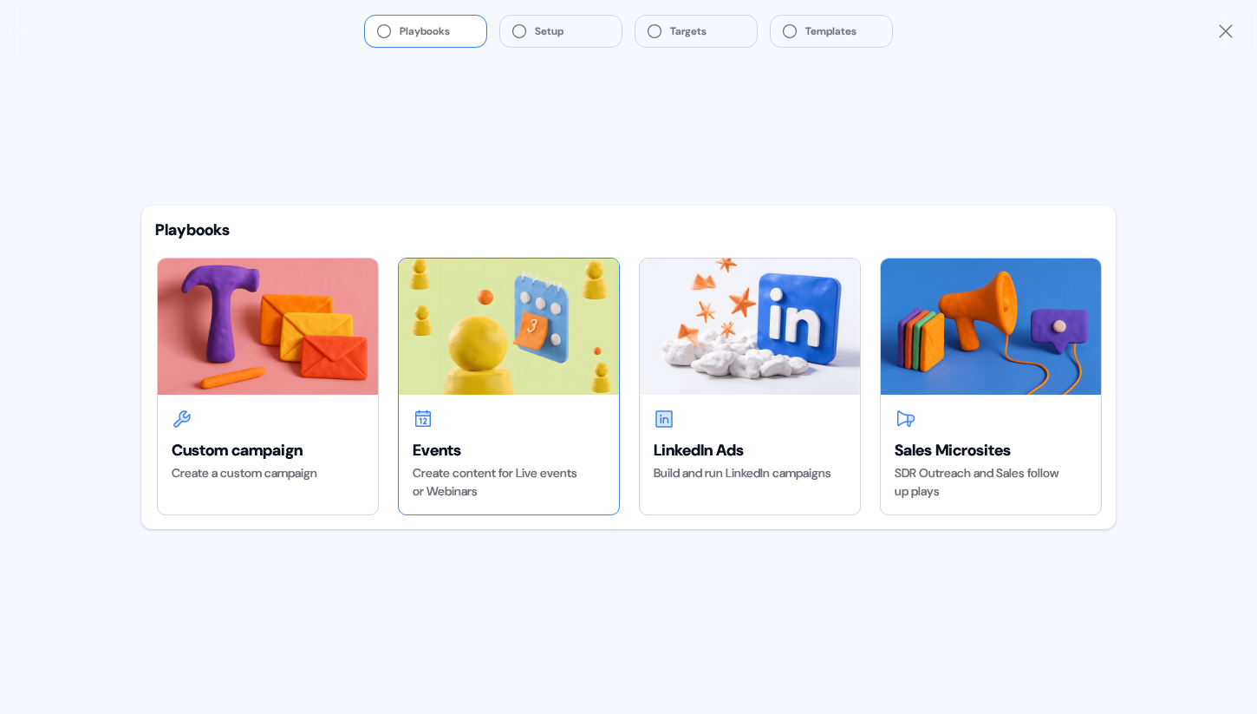
click at [562, 375] on img at bounding box center [509, 325] width 220 height 135
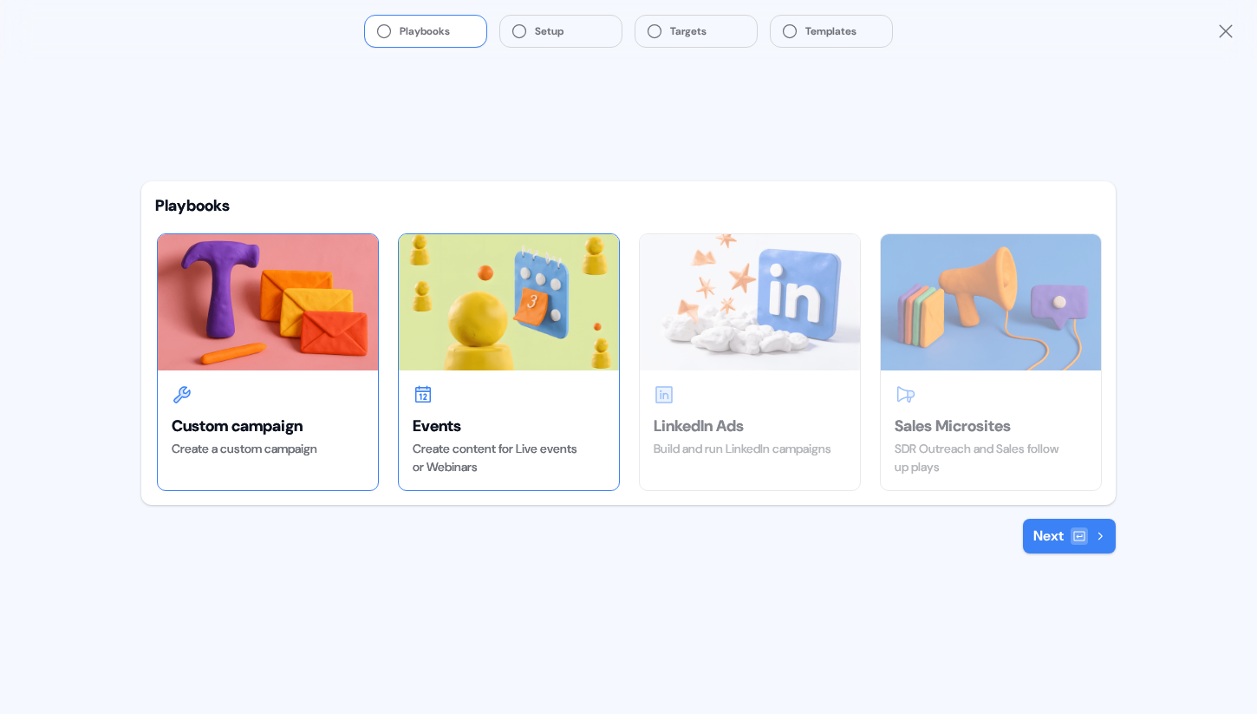
click at [310, 379] on div "Custom campaign Create a custom campaign" at bounding box center [268, 420] width 220 height 101
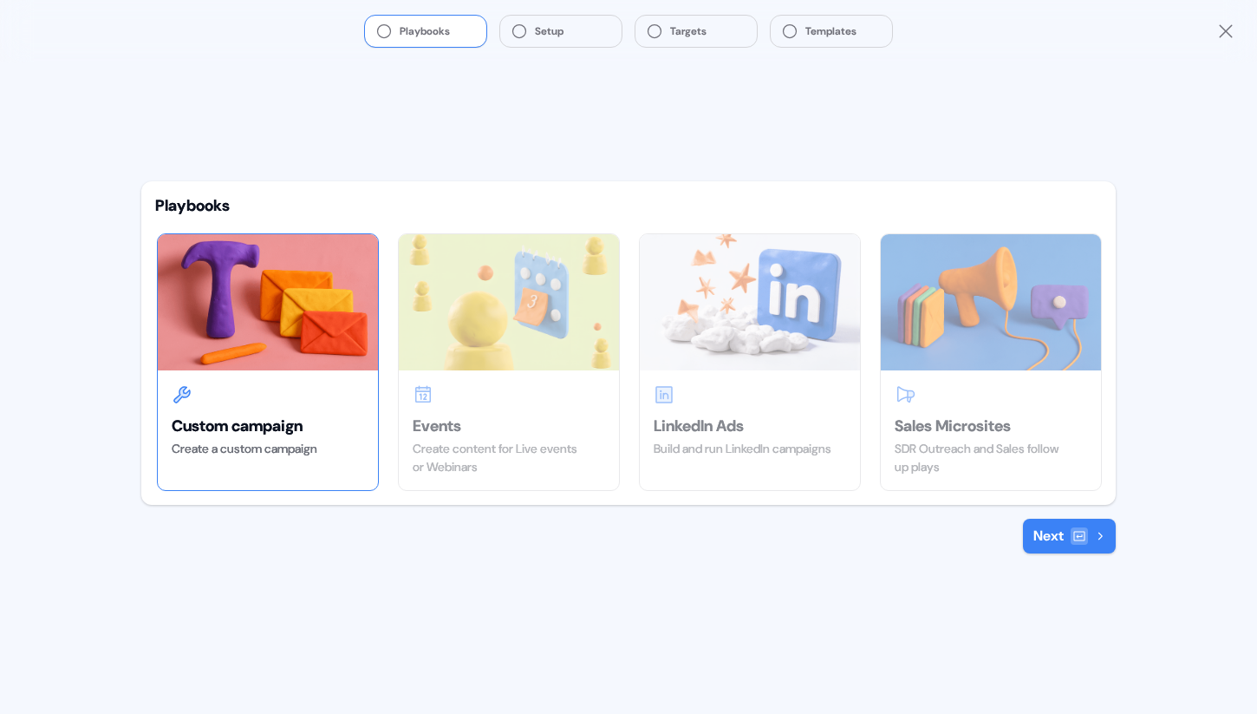
click at [1052, 538] on button "Next" at bounding box center [1069, 535] width 93 height 35
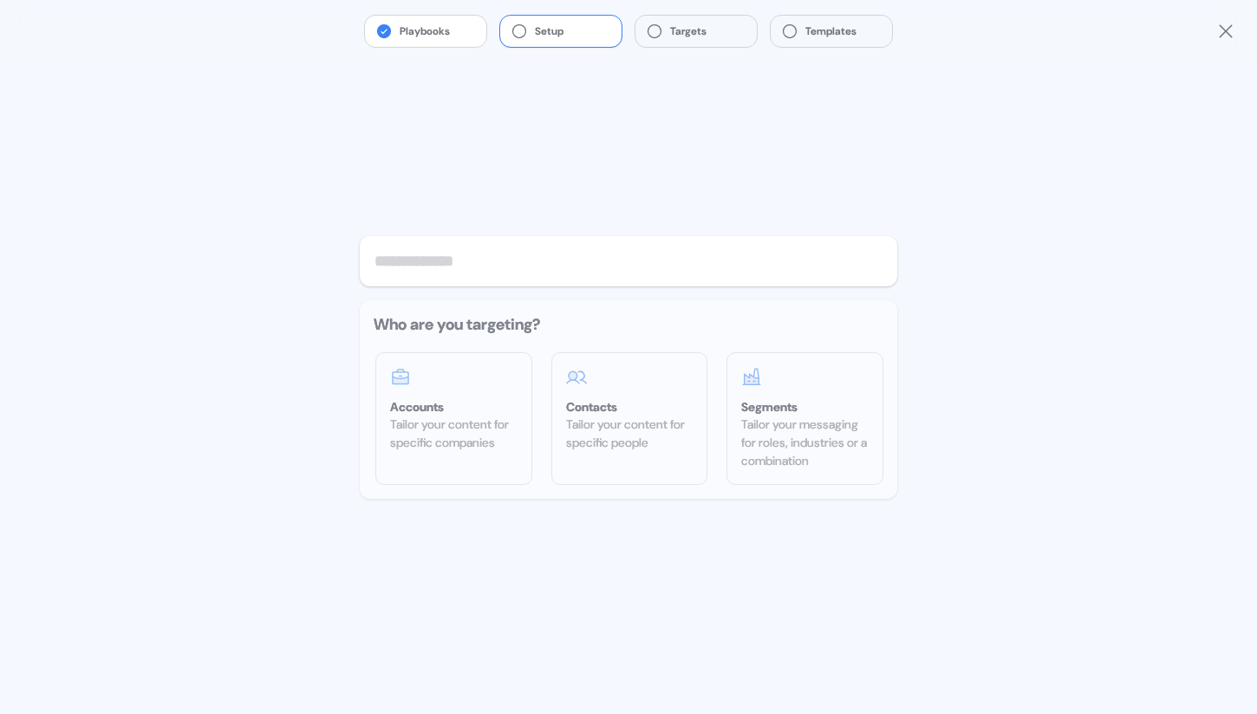
click at [1230, 31] on icon "Close" at bounding box center [1225, 31] width 21 height 21
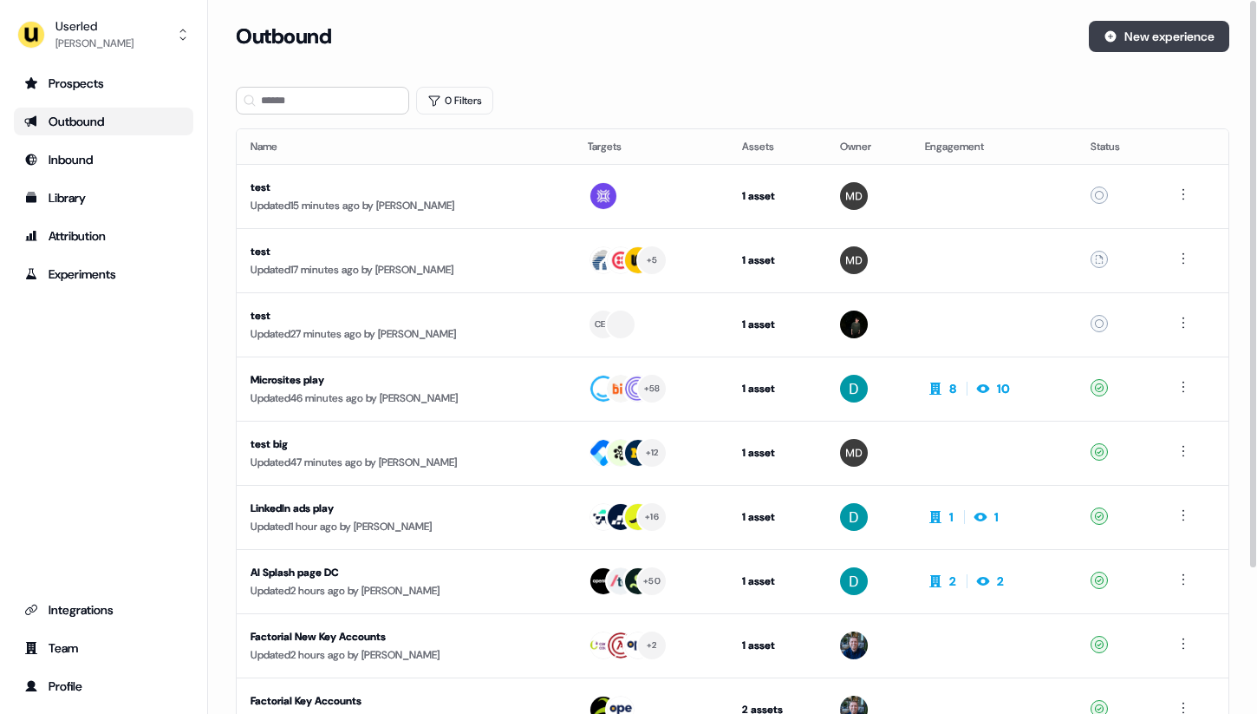
click at [1150, 36] on button "New experience" at bounding box center [1159, 36] width 140 height 31
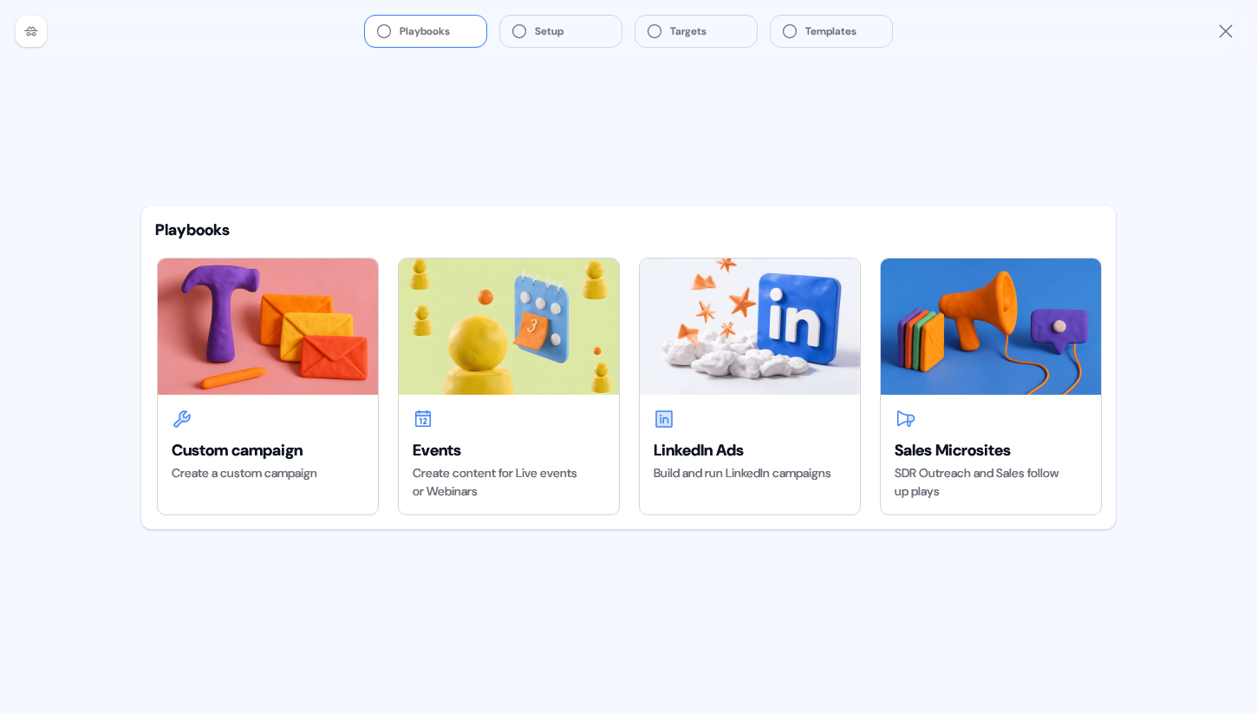
click at [36, 42] on div at bounding box center [31, 31] width 31 height 31
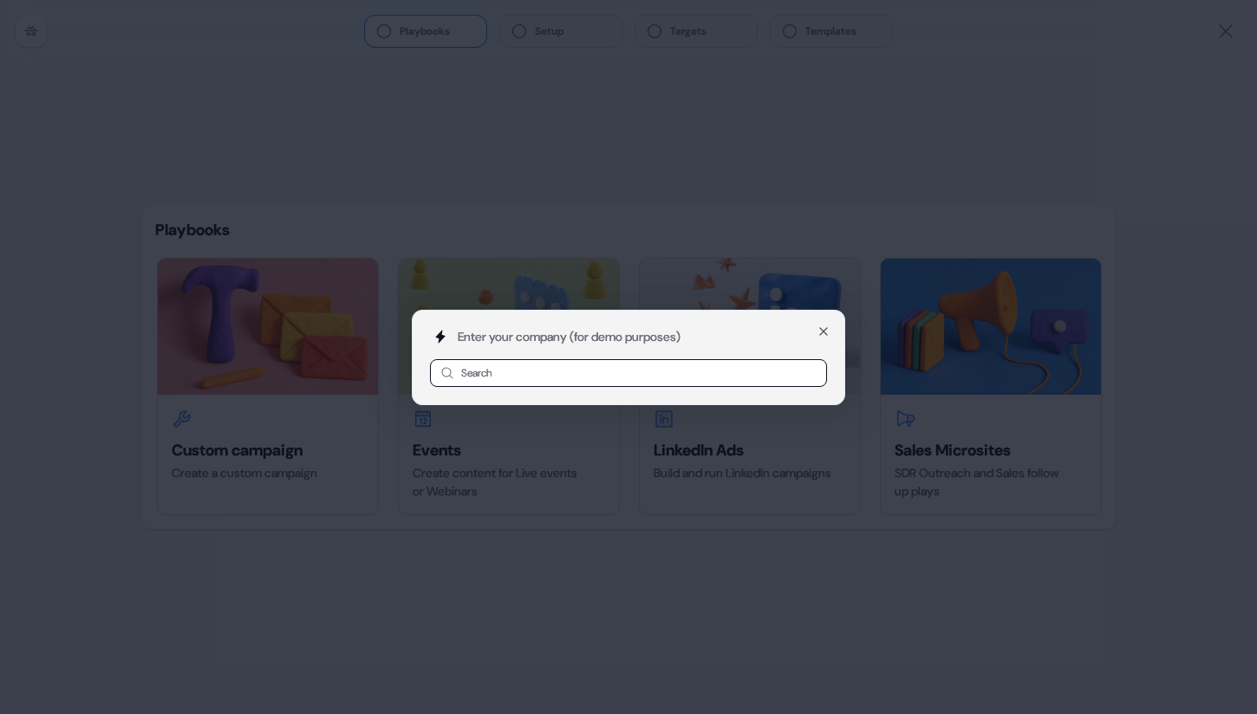
click at [55, 90] on div "Enter your company (for demo purposes) Search Close" at bounding box center [628, 357] width 1257 height 714
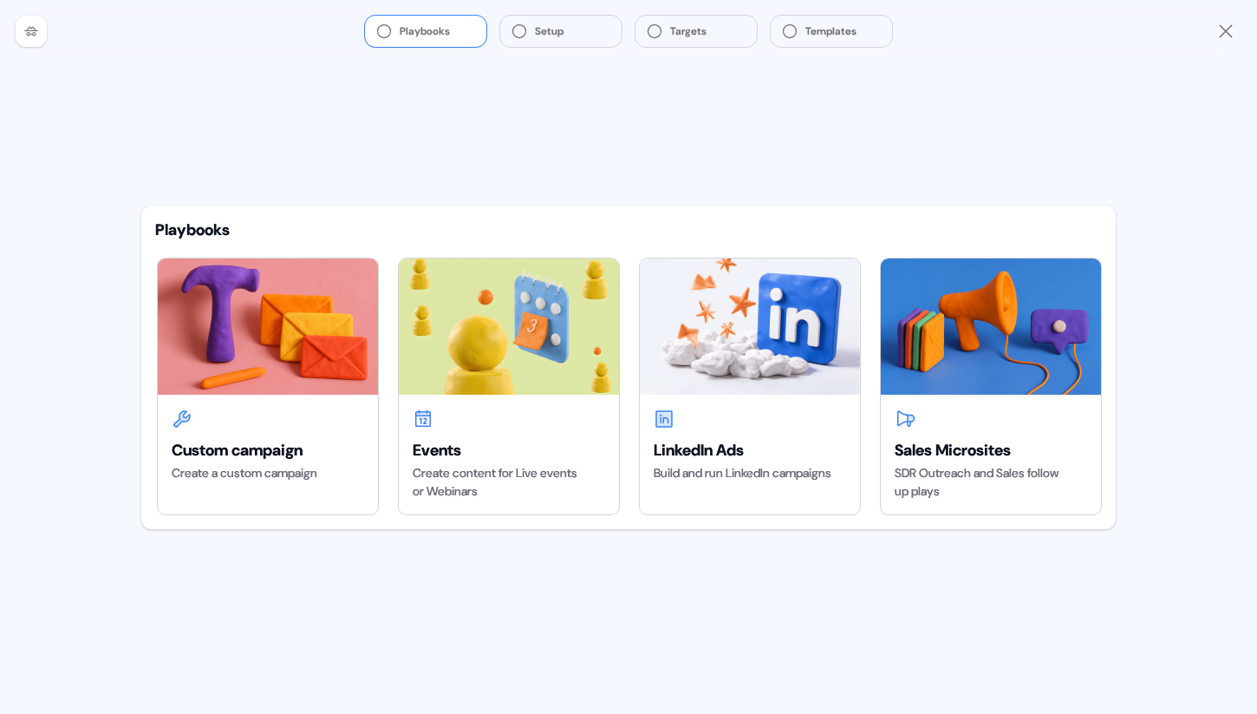
click at [22, 22] on div at bounding box center [31, 31] width 31 height 31
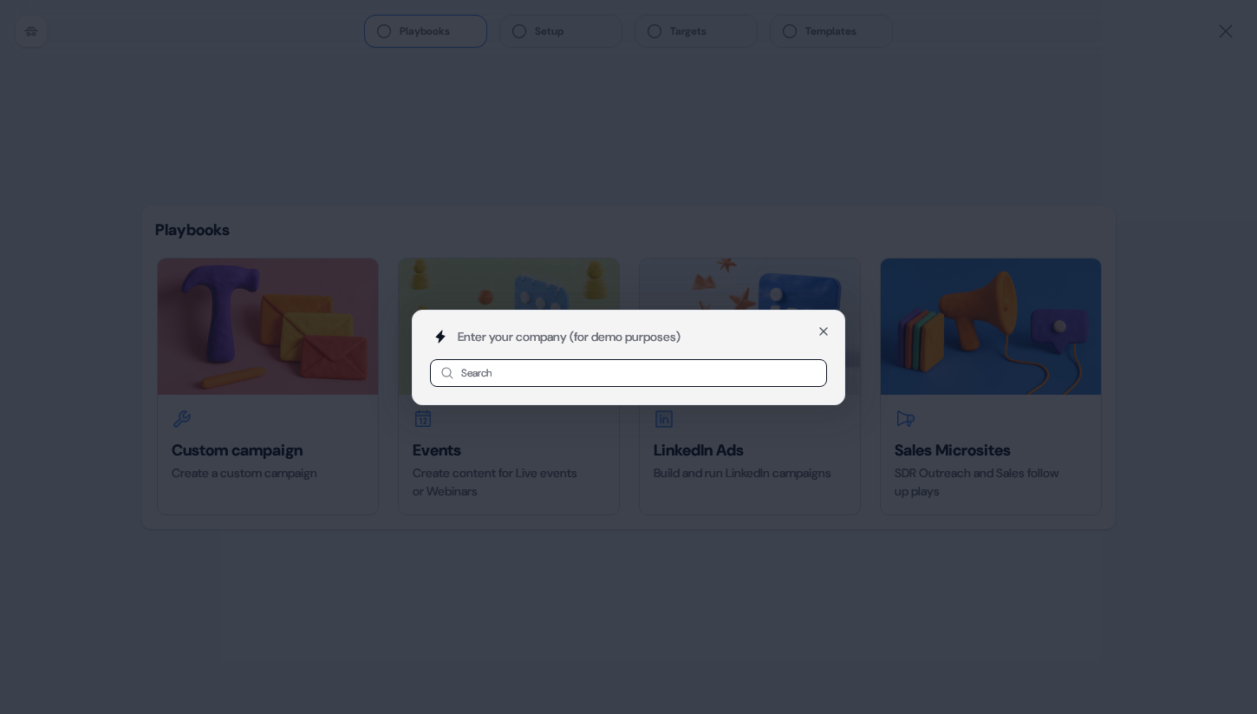
click at [548, 375] on input at bounding box center [628, 373] width 397 height 28
click at [585, 248] on div "Enter your company (for demo purposes) Search Close" at bounding box center [628, 357] width 1257 height 714
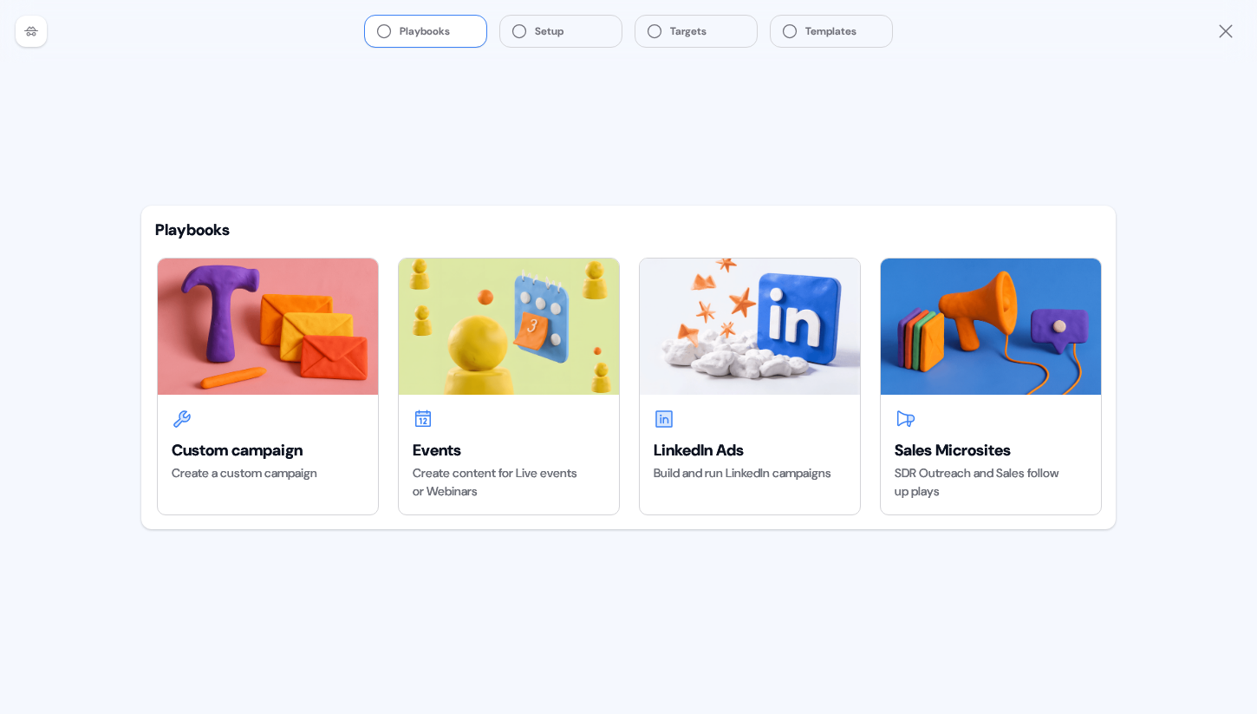
click at [33, 35] on icon at bounding box center [31, 32] width 14 height 10
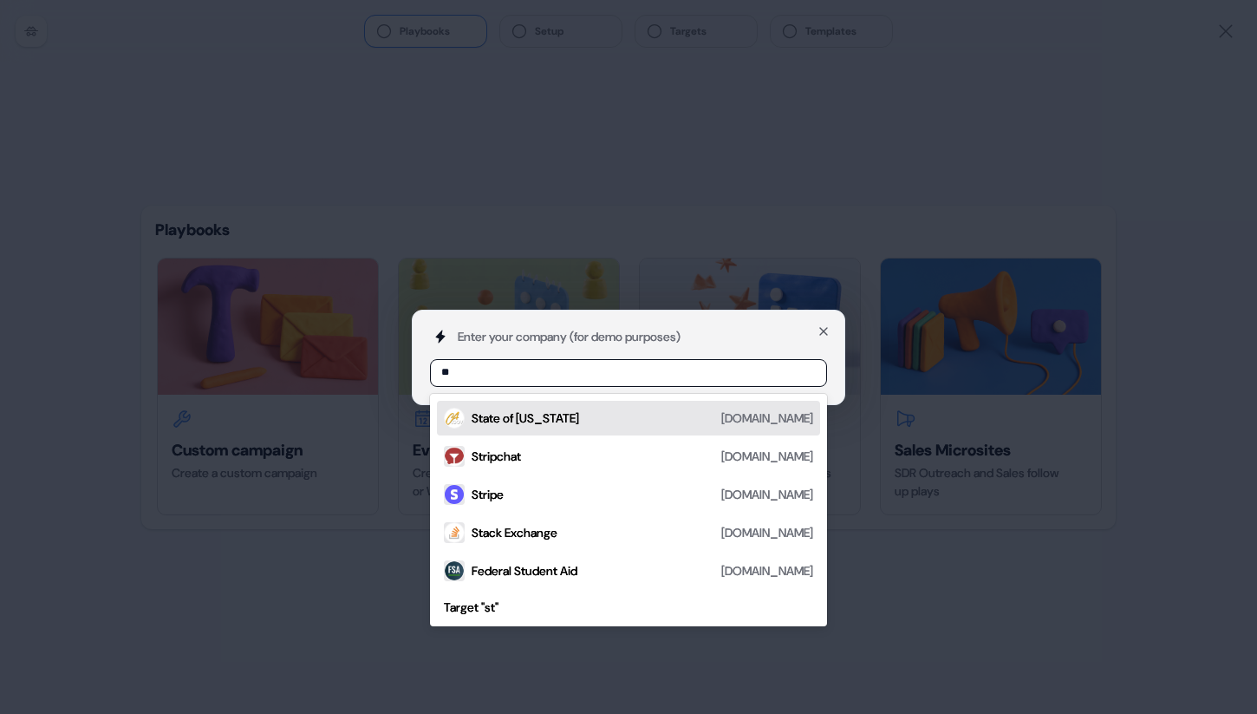
type input "***"
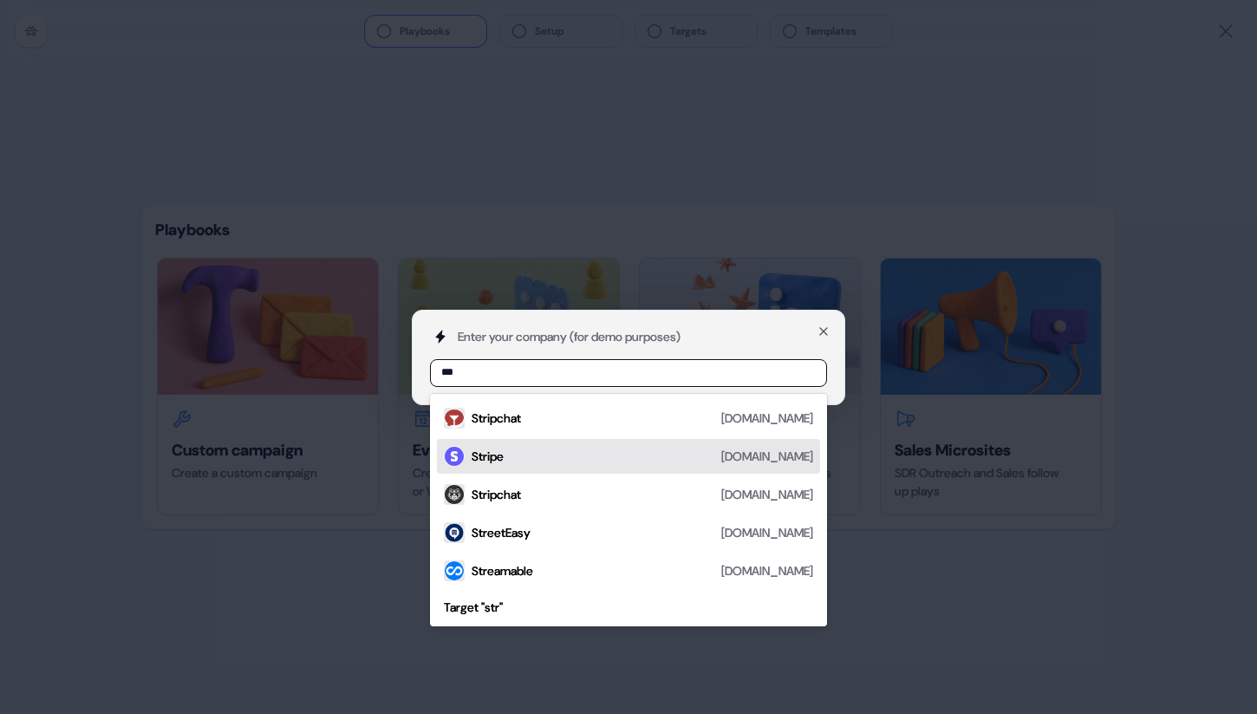
click at [516, 457] on div "Stripe [DOMAIN_NAME]" at bounding box center [643, 456] width 342 height 21
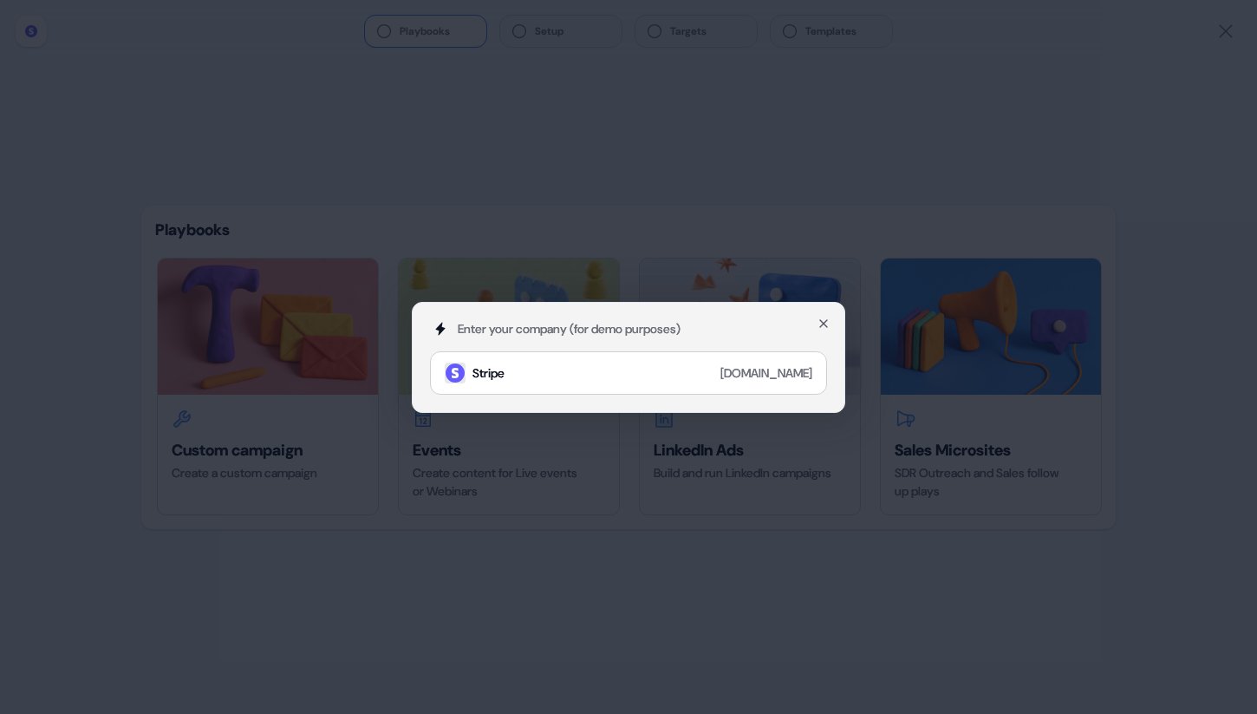
click at [714, 479] on div "Enter your company (for demo purposes) Stripe [DOMAIN_NAME] Close" at bounding box center [628, 357] width 1257 height 714
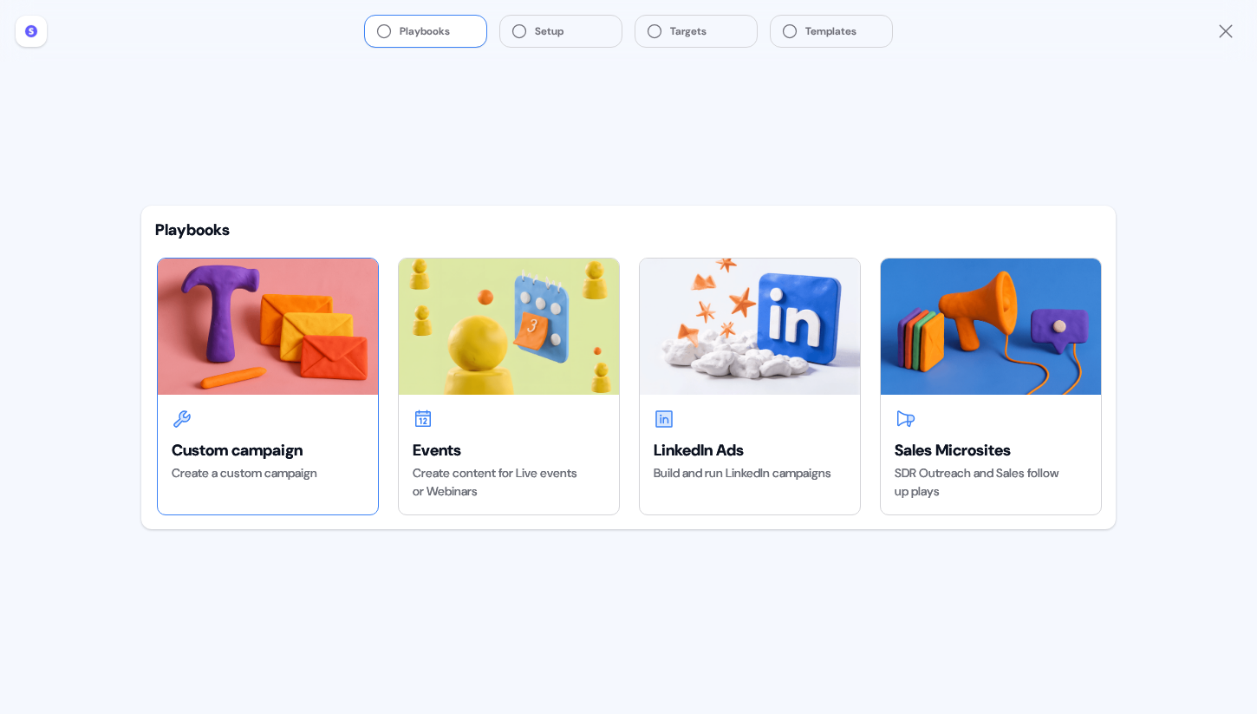
click at [316, 453] on div "Custom campaign" at bounding box center [268, 450] width 192 height 21
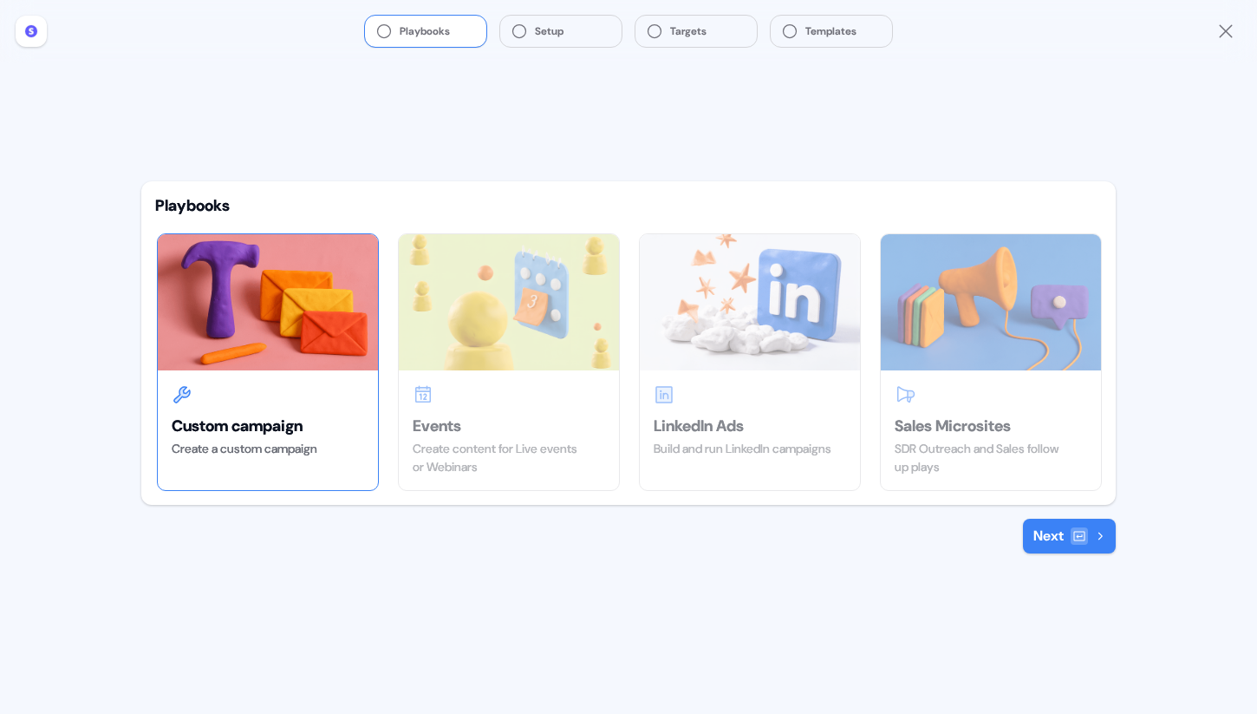
click at [1076, 533] on icon at bounding box center [1079, 536] width 14 height 14
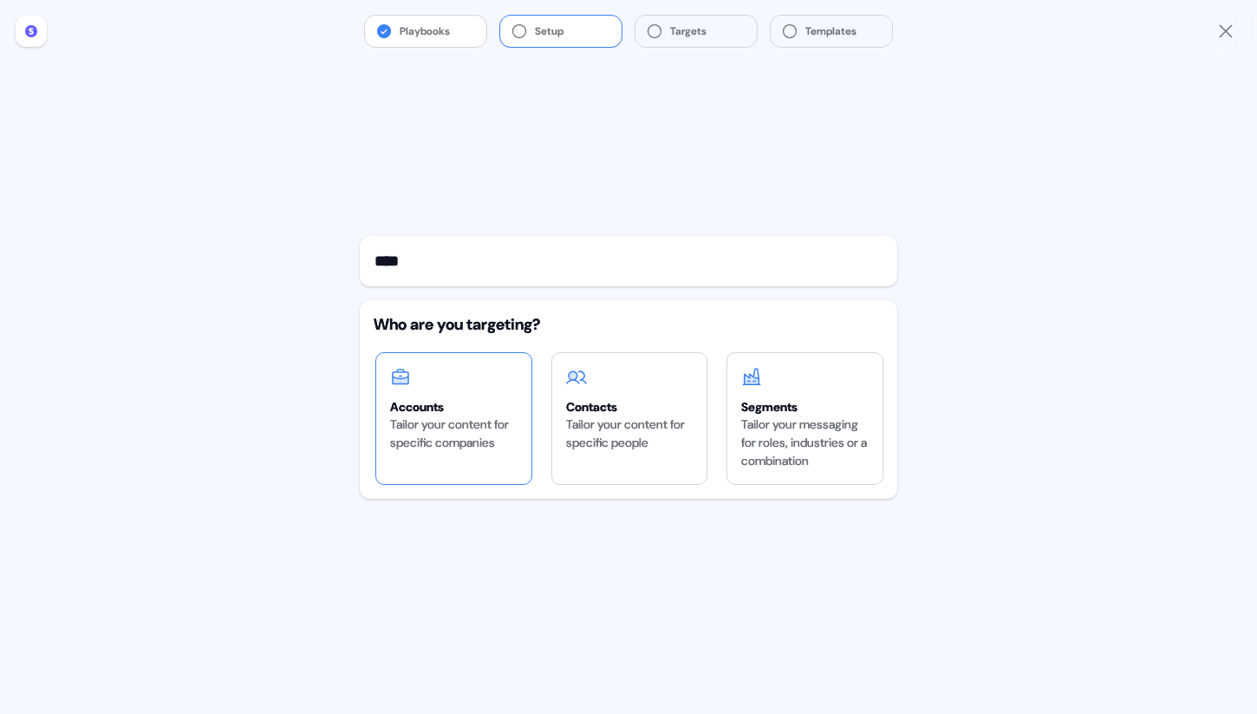
type input "****"
click at [433, 420] on div "Tailor your content for specific companies" at bounding box center [453, 433] width 127 height 36
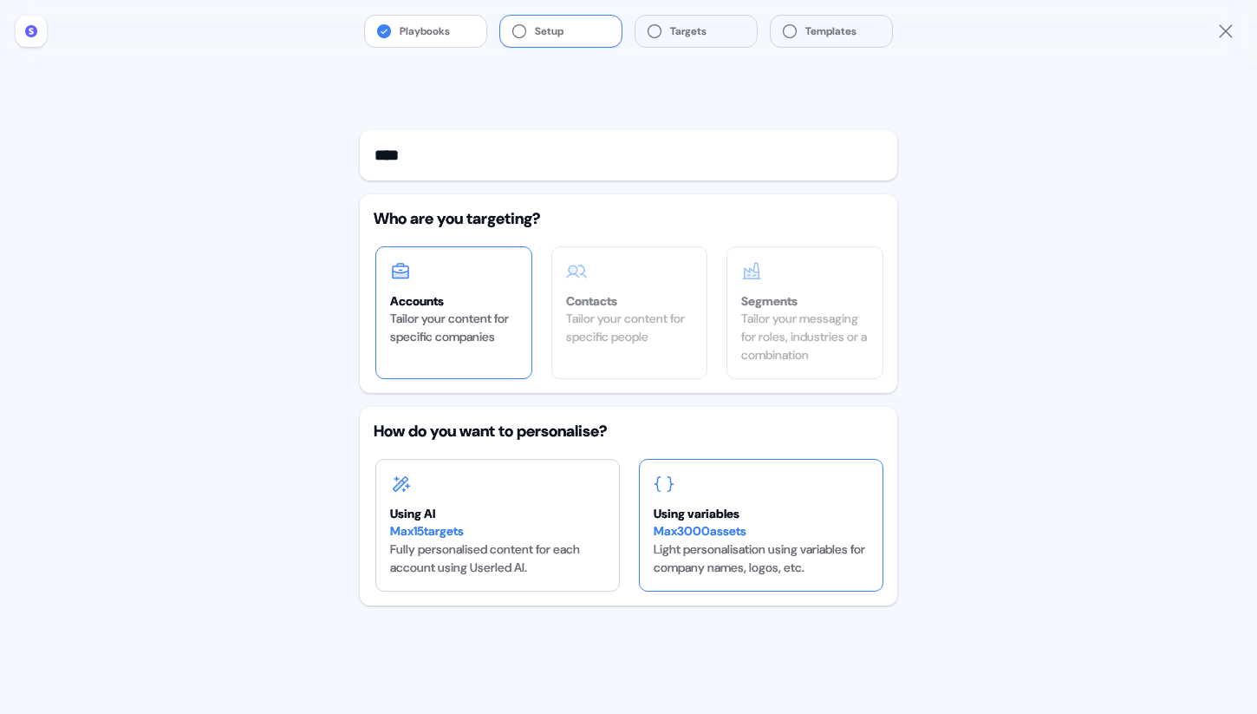
click at [673, 534] on div "Max 3000 assets" at bounding box center [761, 531] width 215 height 18
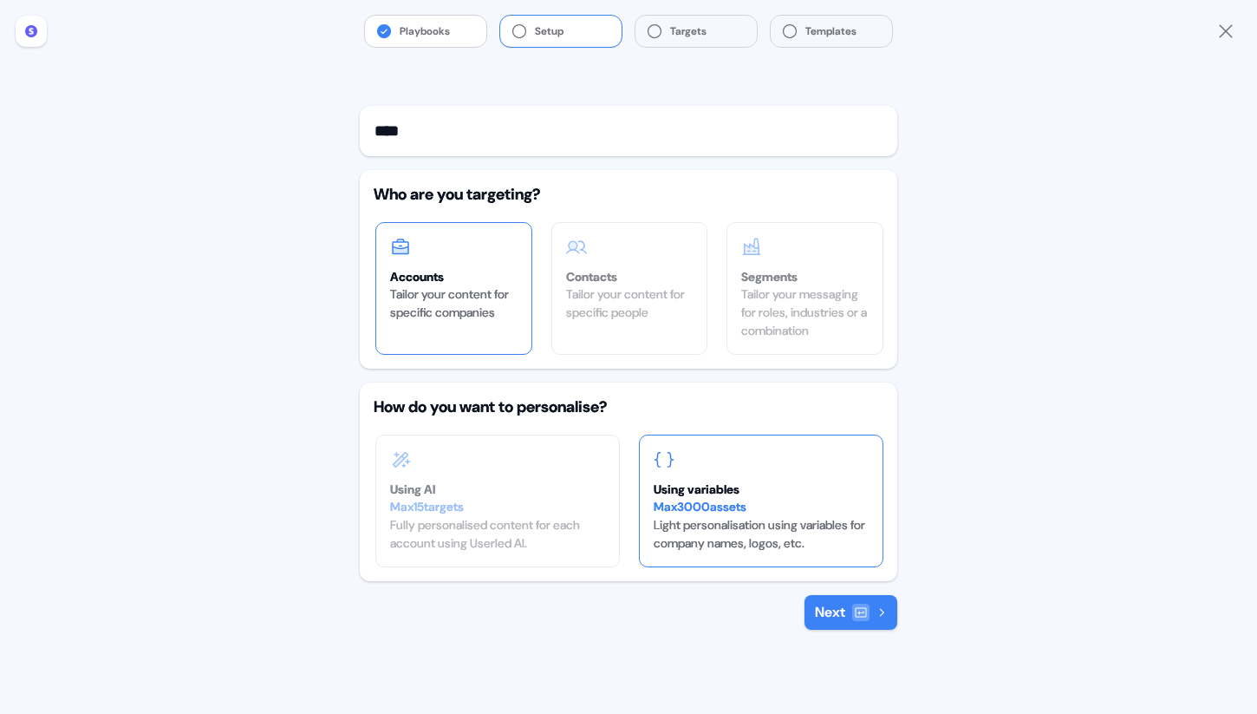
click at [818, 610] on button "Next" at bounding box center [851, 612] width 93 height 35
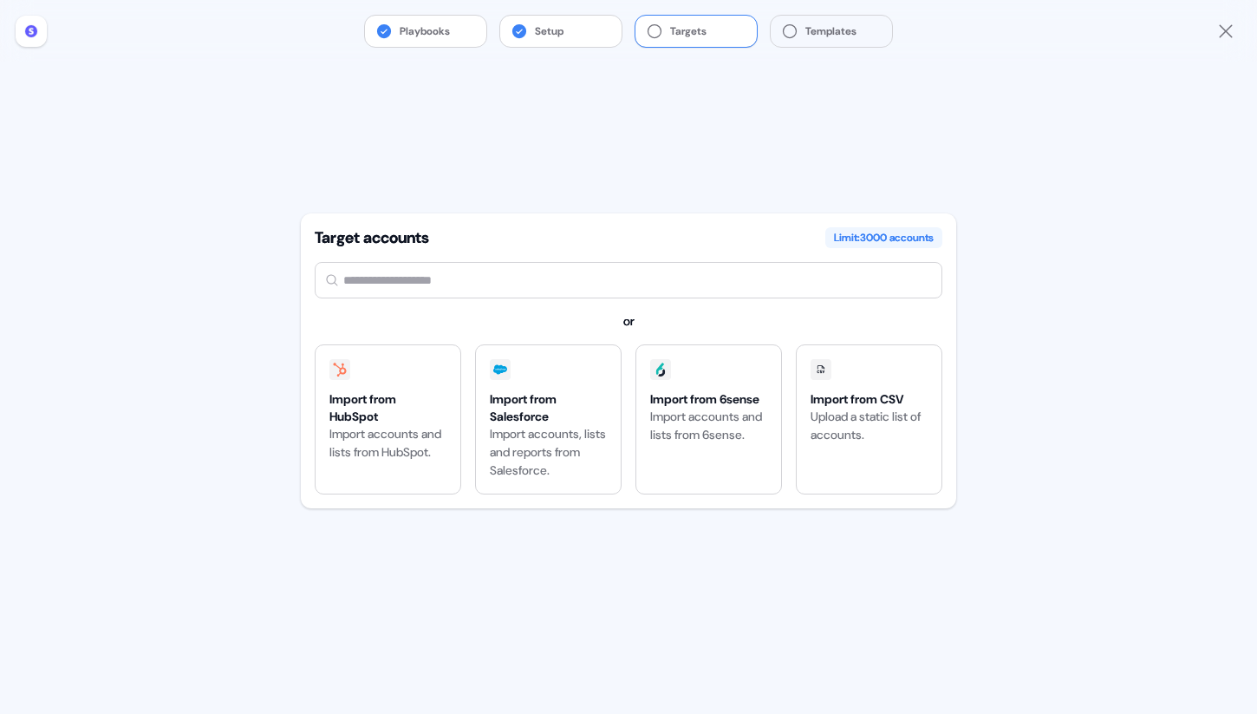
click at [553, 294] on input "text" at bounding box center [629, 280] width 628 height 36
type input "**"
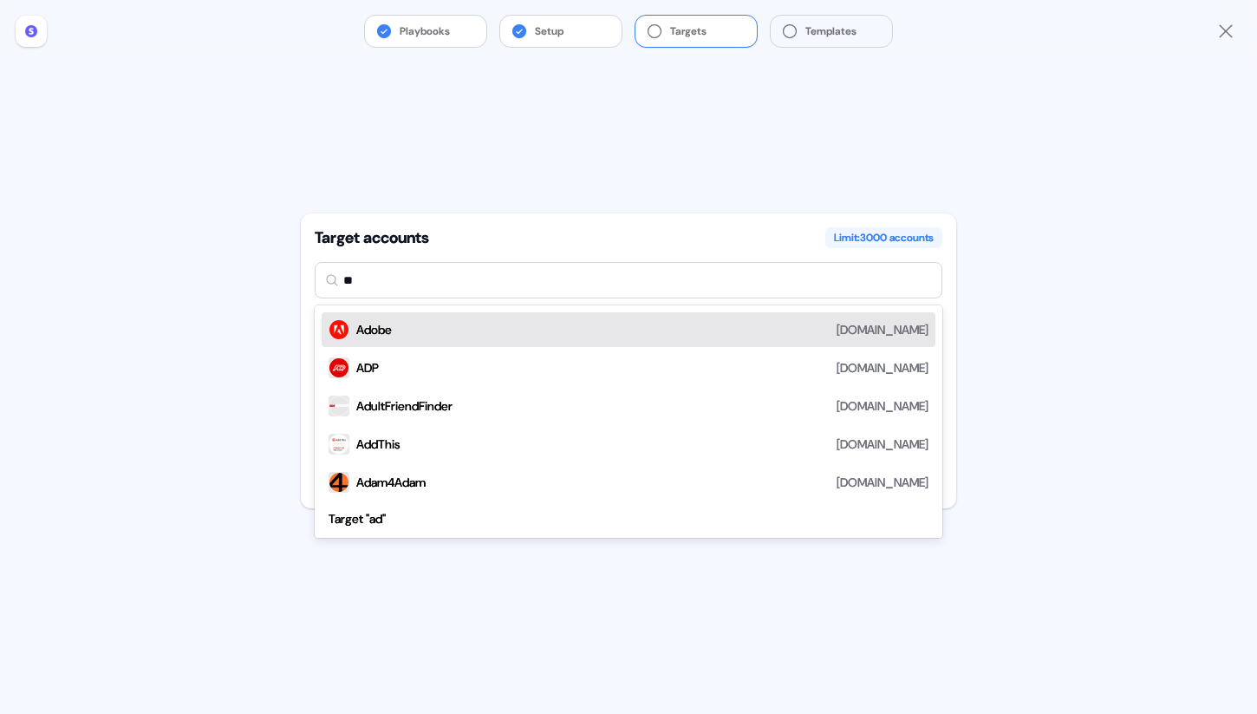
click at [544, 321] on div "Adobe [DOMAIN_NAME]" at bounding box center [642, 329] width 572 height 21
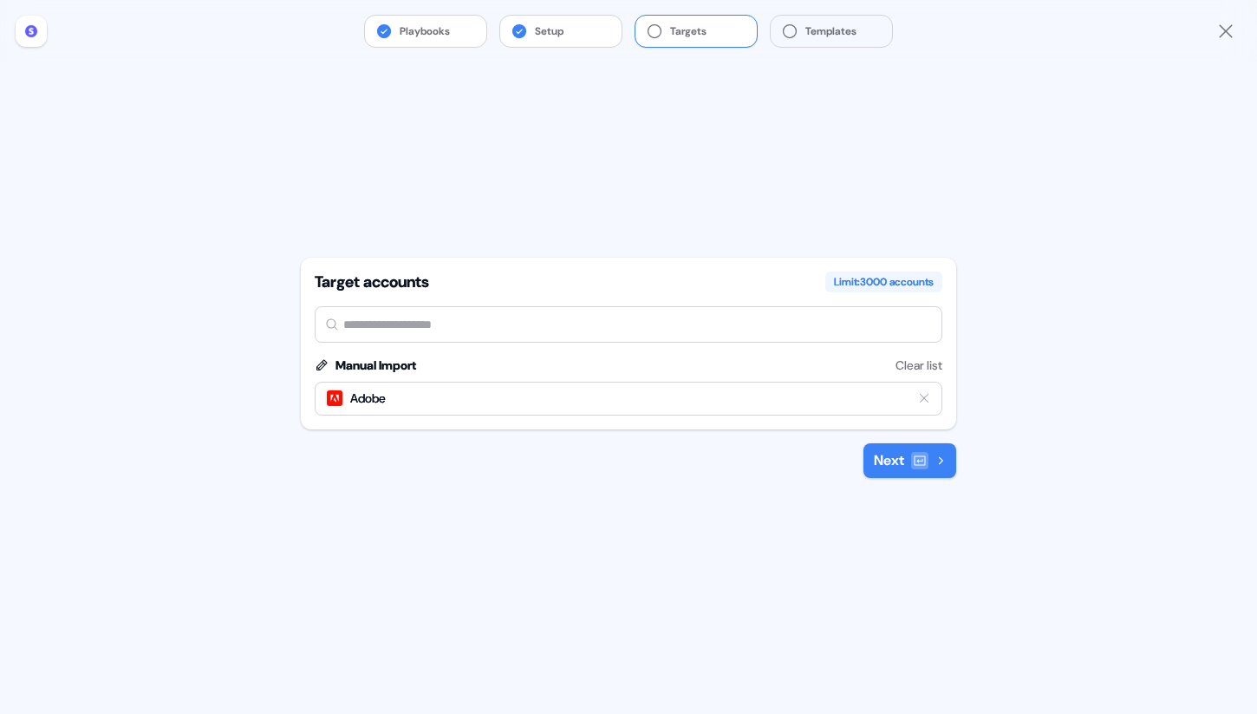
click at [955, 459] on button "Next" at bounding box center [910, 460] width 93 height 35
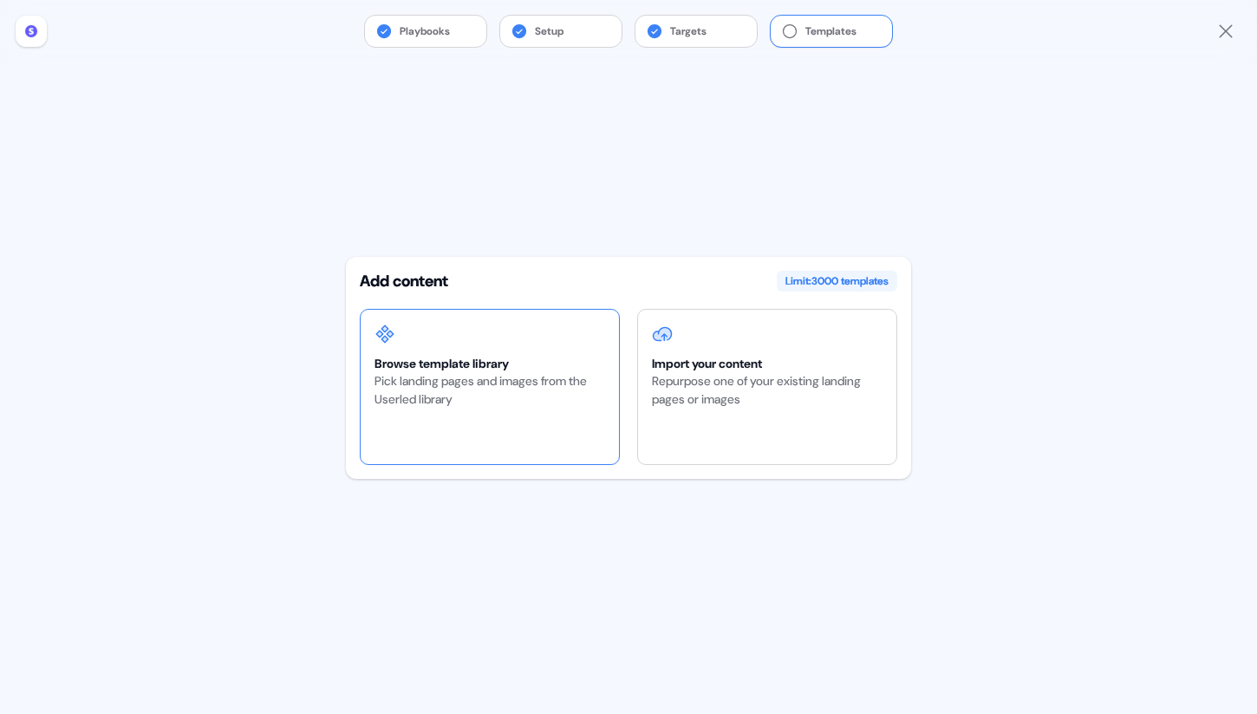
click at [500, 326] on div "Browse template library Pick landing pages and images from the Userled library" at bounding box center [490, 387] width 258 height 154
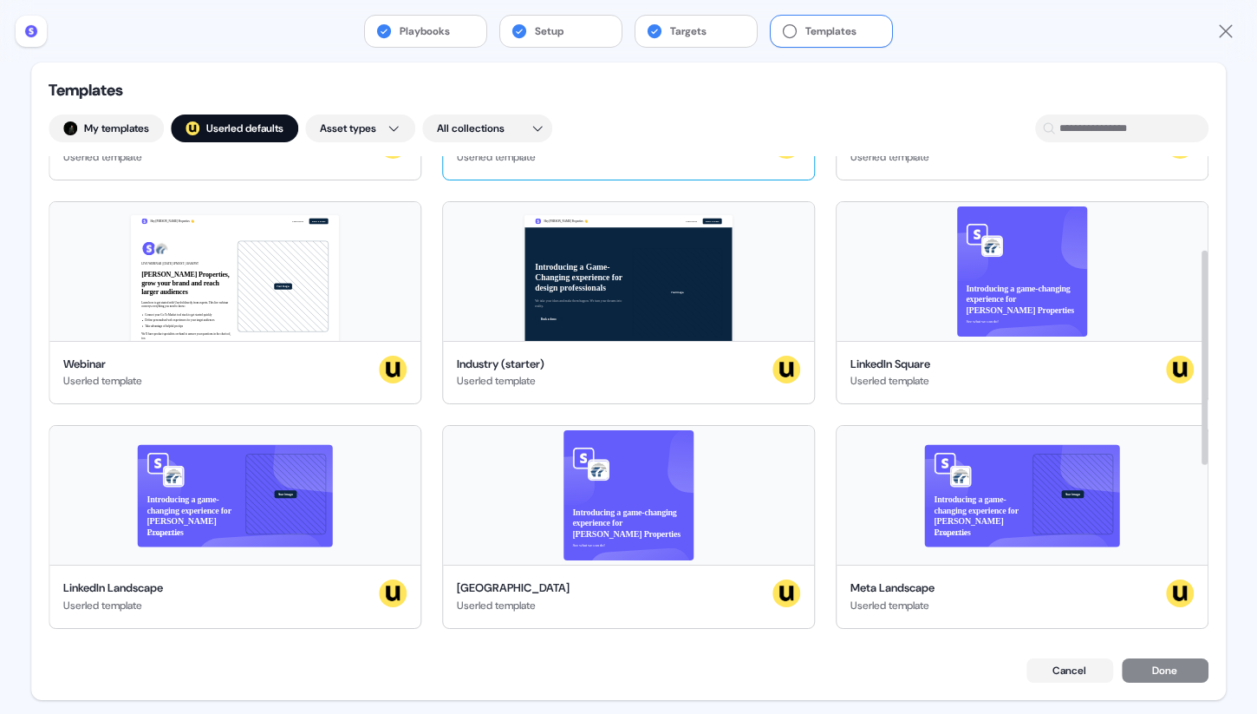
scroll to position [615, 0]
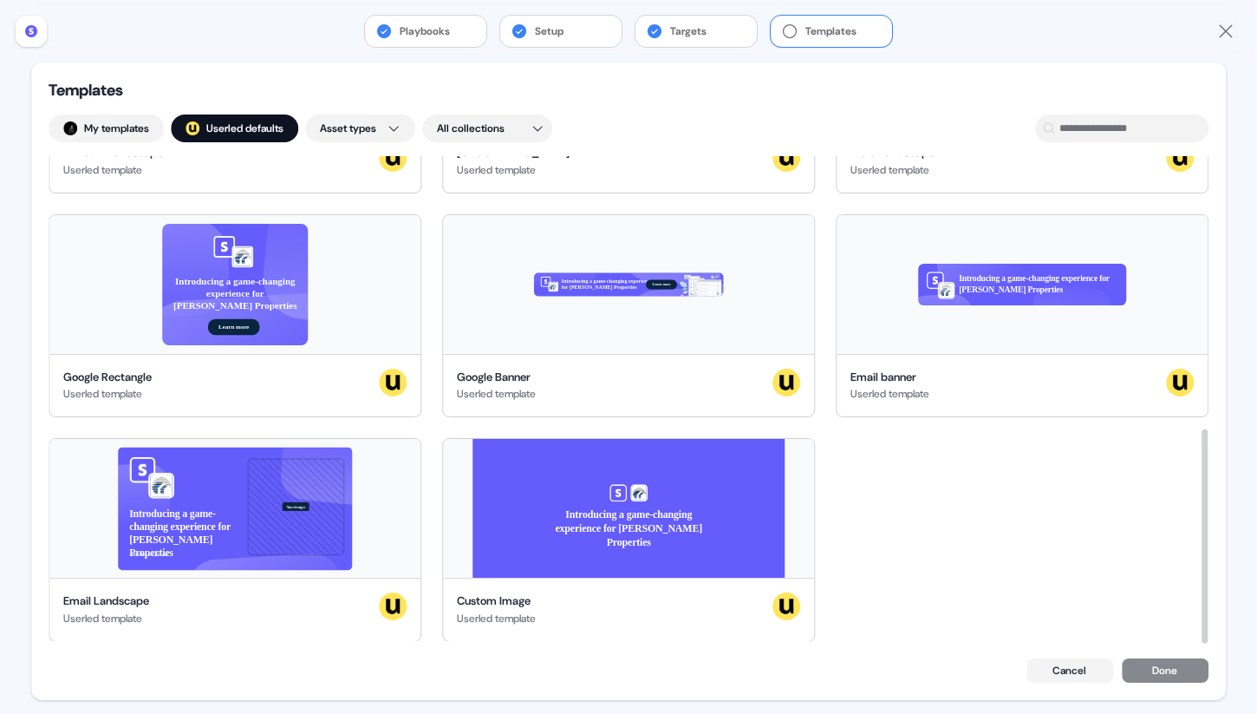
click at [1065, 655] on div "Templates My templates ; Userled defaults Asset types All collections Outreach …" at bounding box center [628, 380] width 1195 height 637
click at [1058, 677] on button "Cancel" at bounding box center [1069, 670] width 87 height 24
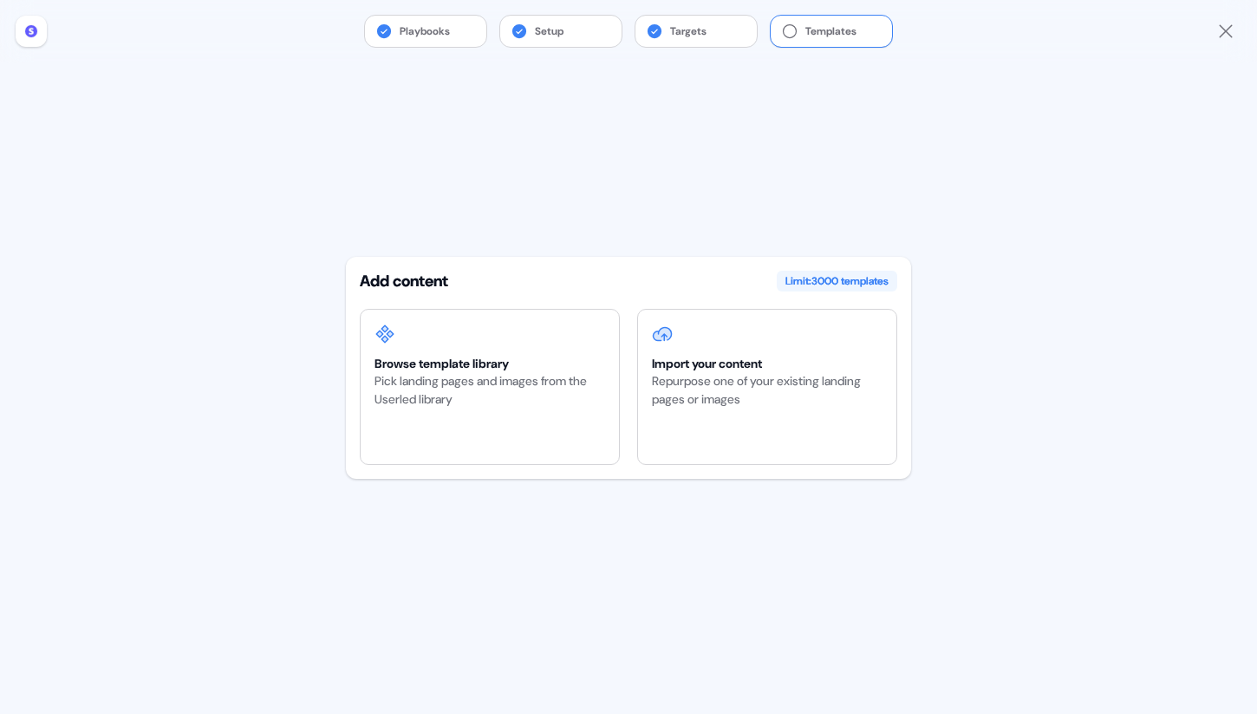
click at [1229, 22] on icon "Close" at bounding box center [1225, 31] width 21 height 21
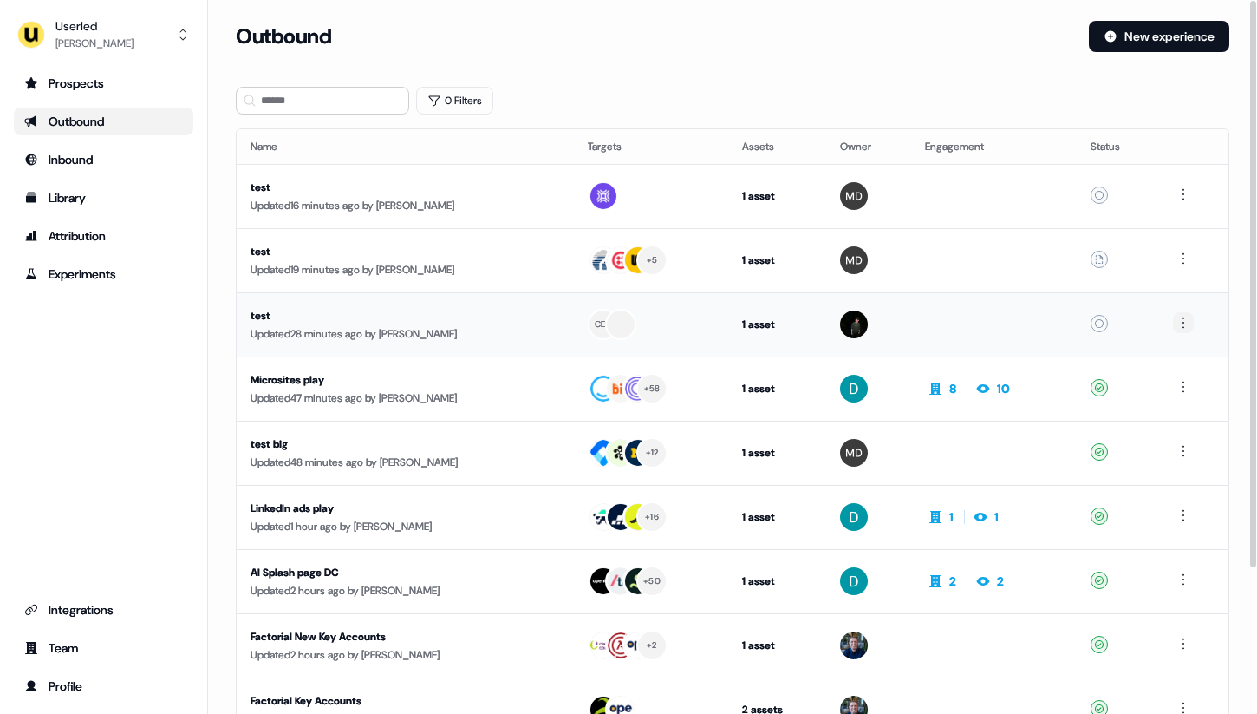
click at [1190, 324] on html "For the best experience switch devices to a bigger screen. Go to [DOMAIN_NAME] …" at bounding box center [628, 357] width 1257 height 714
click at [1176, 386] on div "Delete" at bounding box center [1186, 382] width 102 height 28
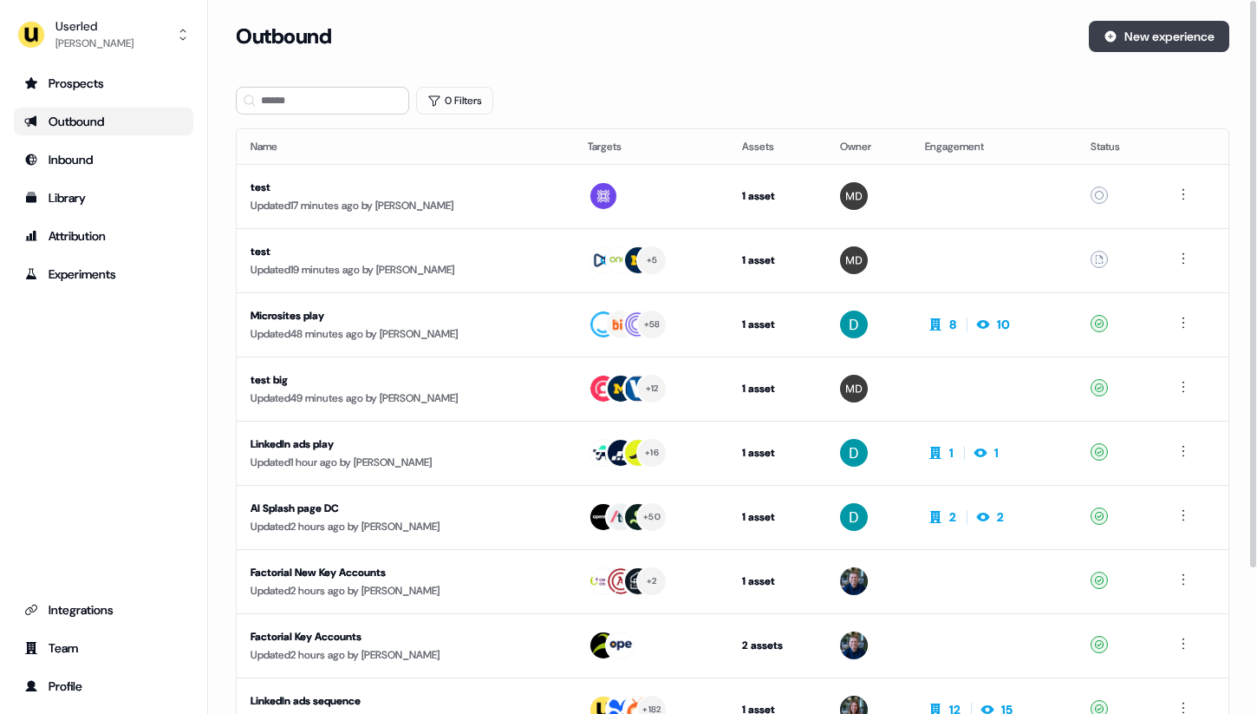
click at [1143, 31] on button "New experience" at bounding box center [1159, 36] width 140 height 31
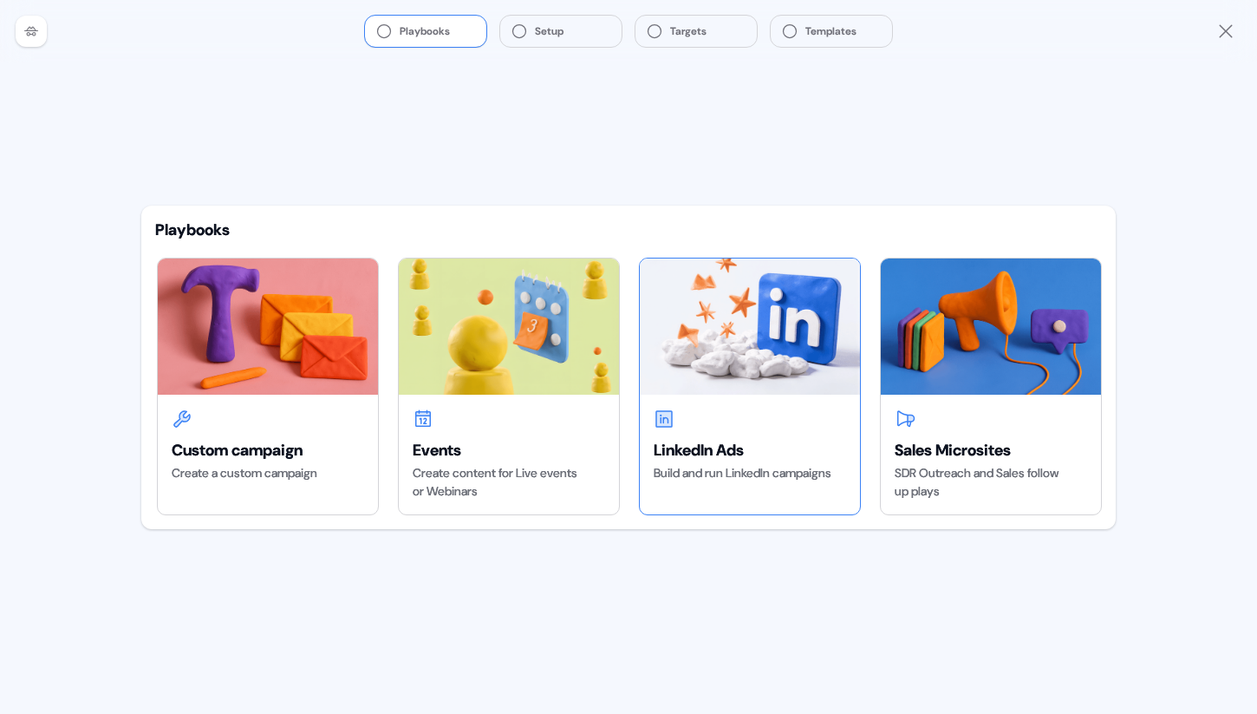
click at [679, 338] on img at bounding box center [750, 325] width 220 height 135
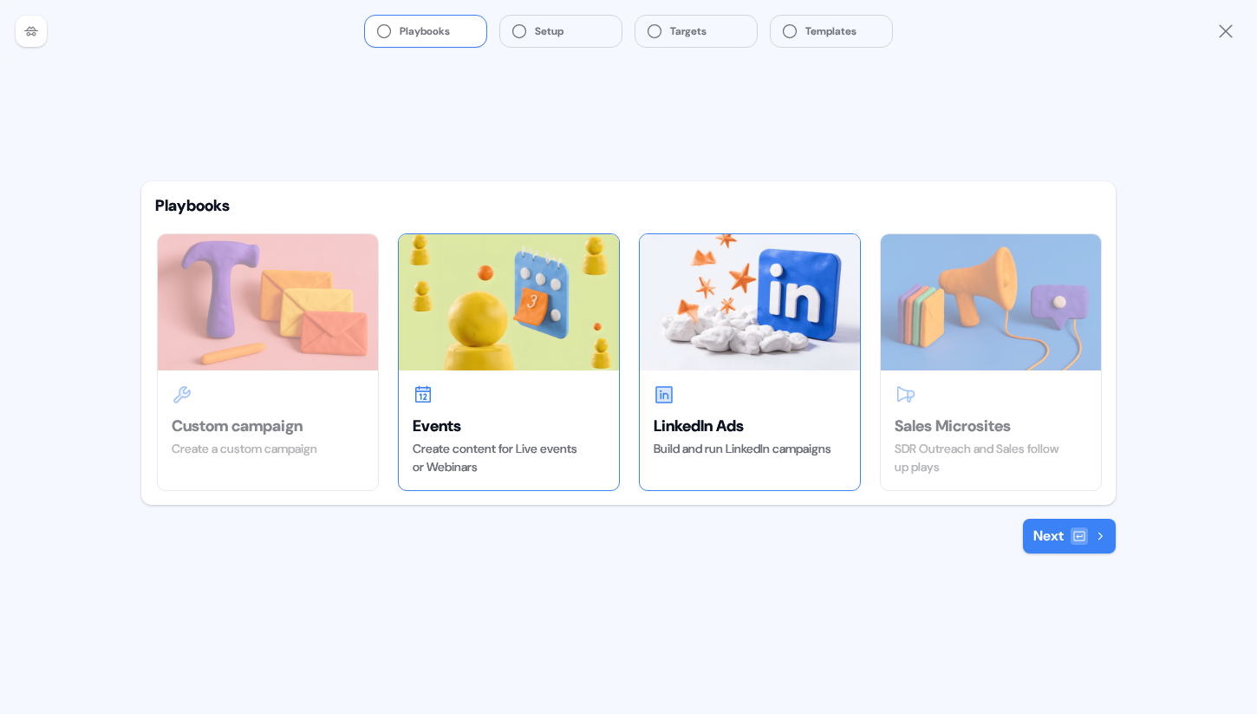
click at [554, 352] on img at bounding box center [509, 301] width 220 height 135
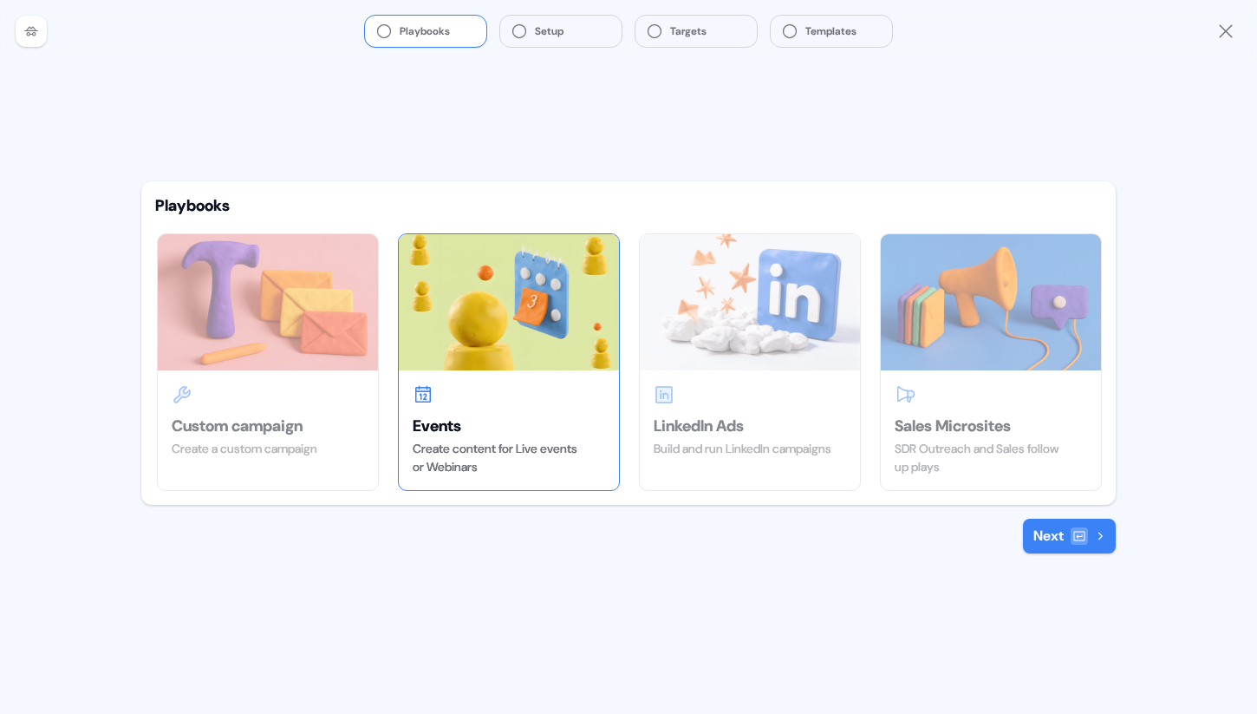
click at [1026, 547] on button "Next" at bounding box center [1069, 535] width 93 height 35
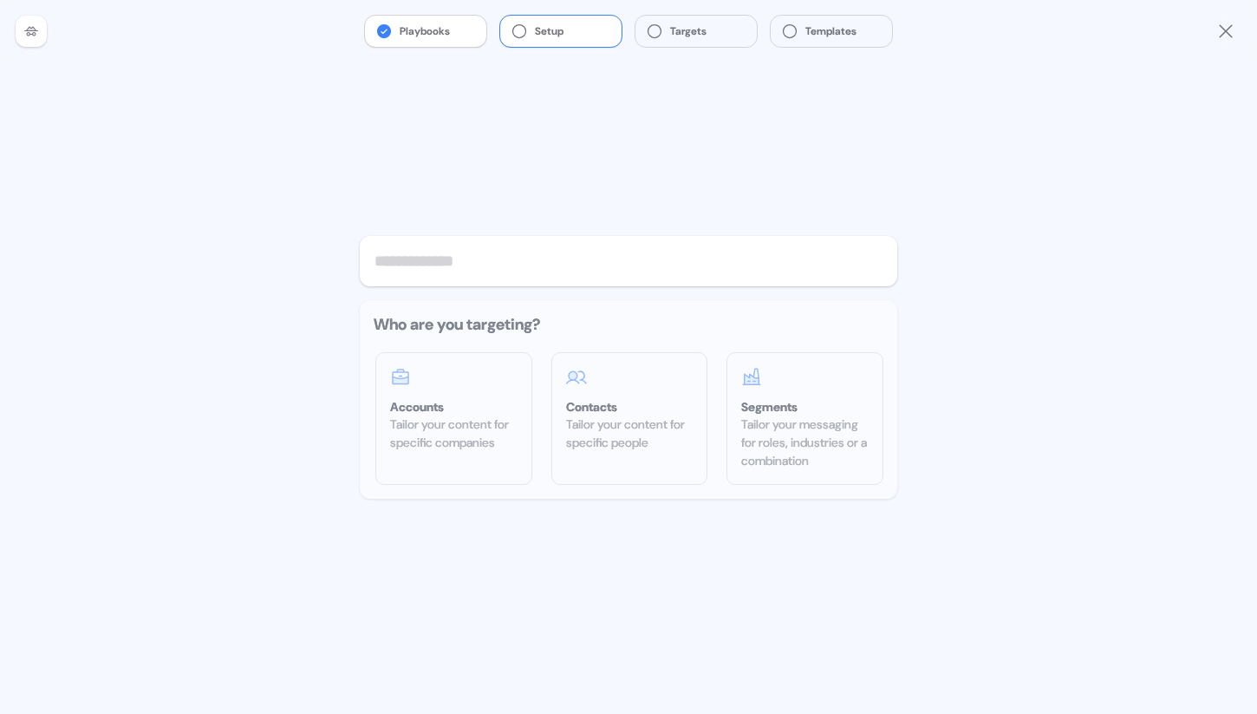
click at [476, 26] on button "Playbooks" at bounding box center [425, 31] width 121 height 31
